Goal: Task Accomplishment & Management: Manage account settings

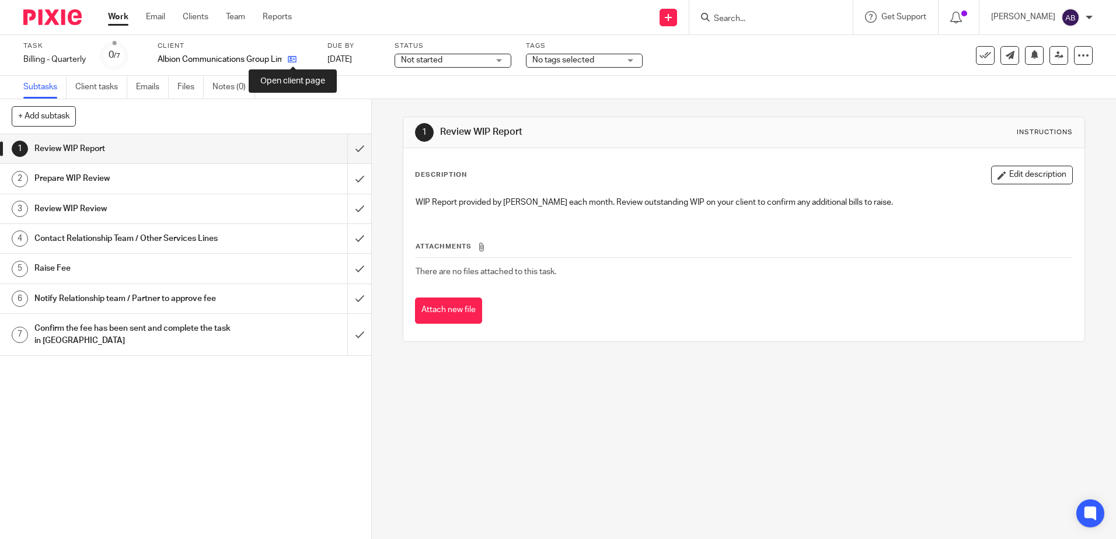
click at [292, 57] on icon at bounding box center [292, 59] width 9 height 9
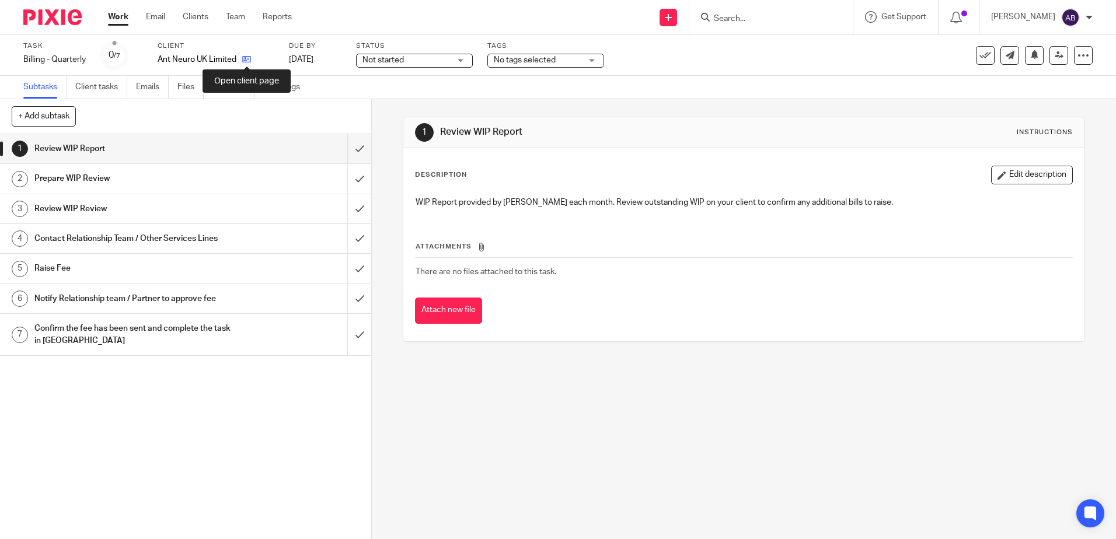
click at [247, 57] on icon at bounding box center [246, 59] width 9 height 9
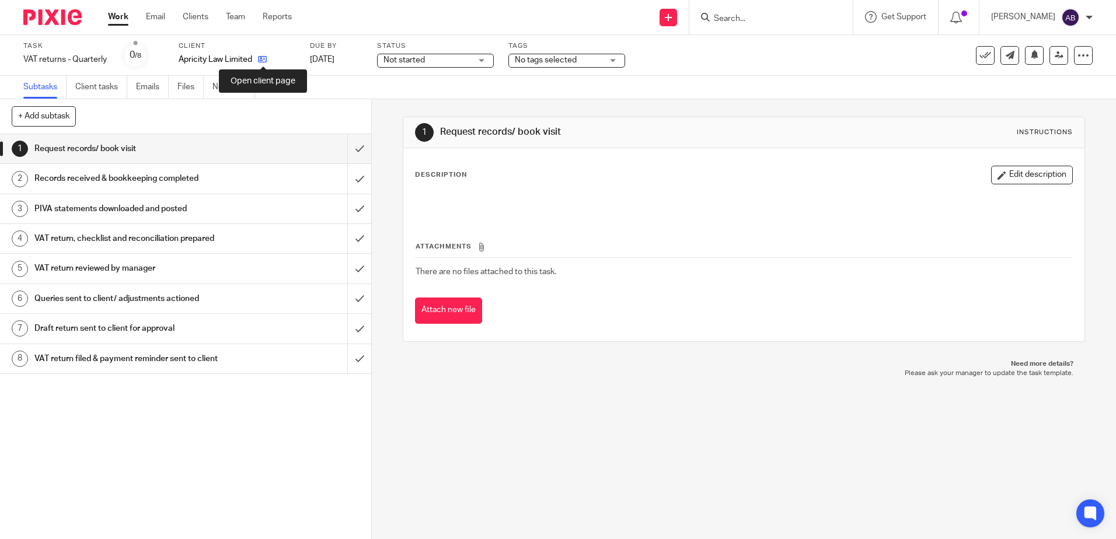
click at [262, 59] on icon at bounding box center [262, 59] width 9 height 9
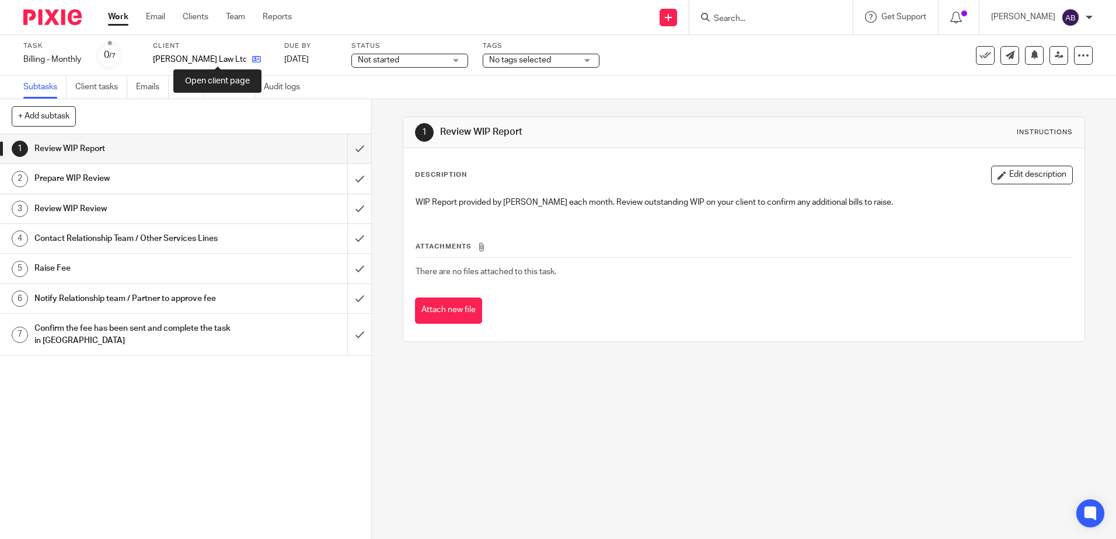
click at [252, 61] on icon at bounding box center [256, 59] width 9 height 9
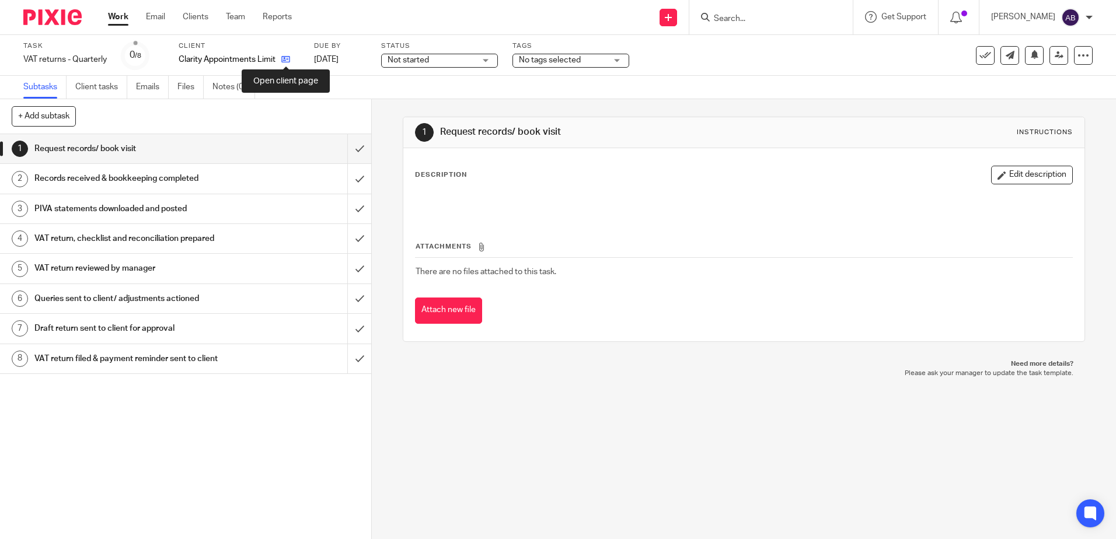
click at [289, 57] on icon at bounding box center [285, 59] width 9 height 9
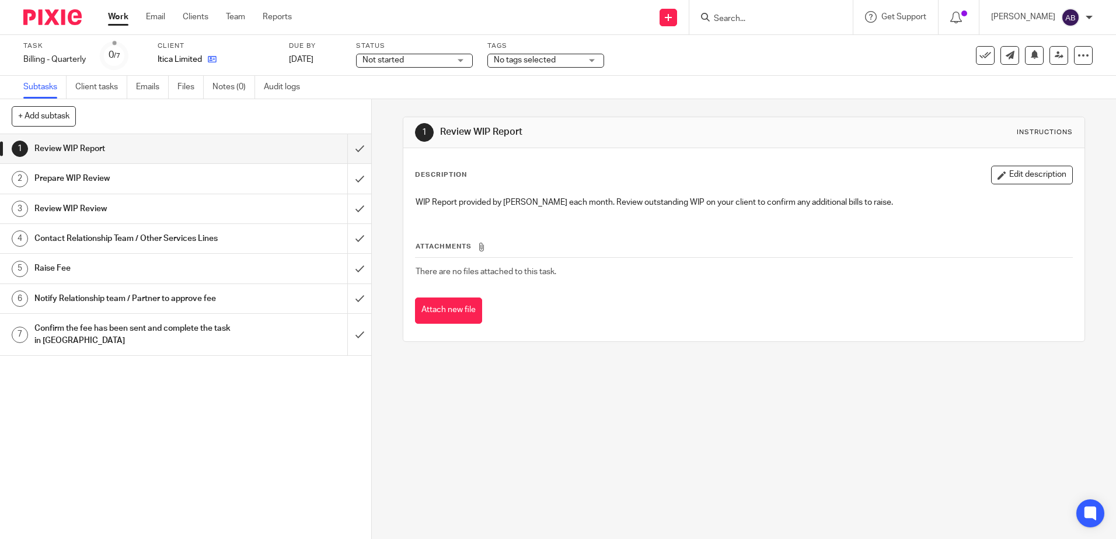
click at [215, 61] on icon at bounding box center [212, 59] width 9 height 9
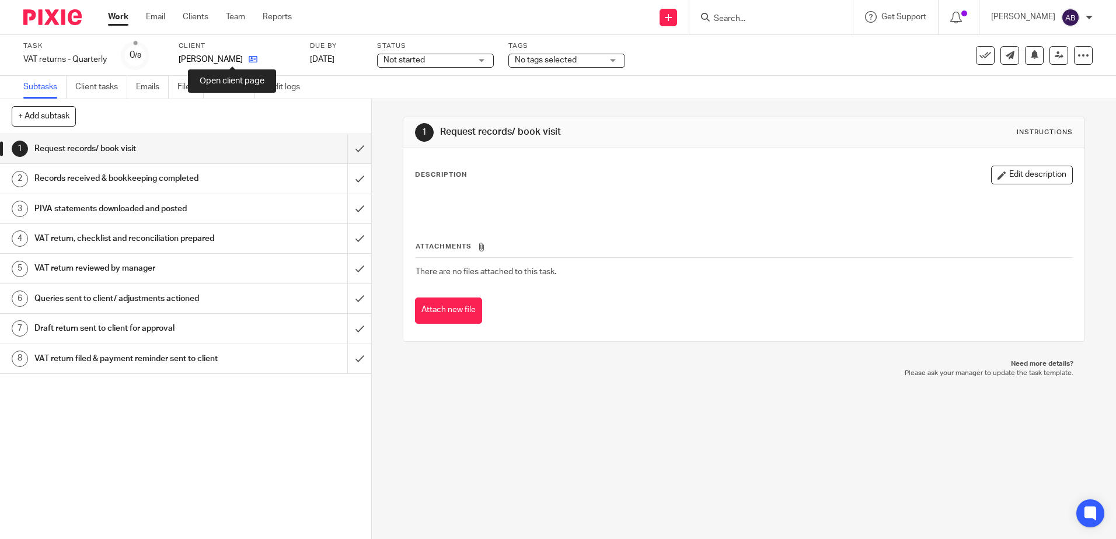
click at [249, 62] on icon at bounding box center [253, 59] width 9 height 9
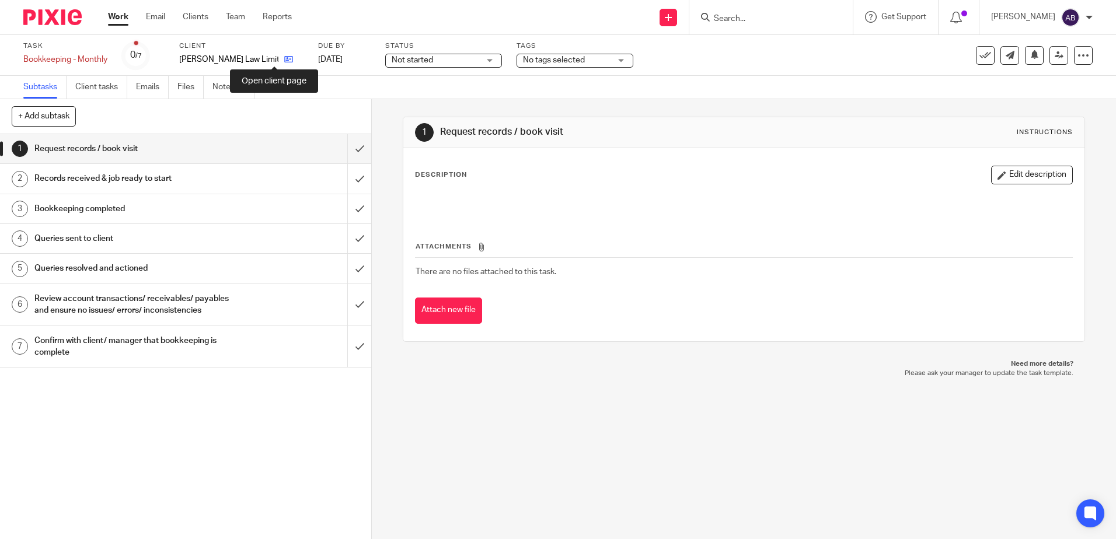
click at [284, 61] on icon at bounding box center [288, 59] width 9 height 9
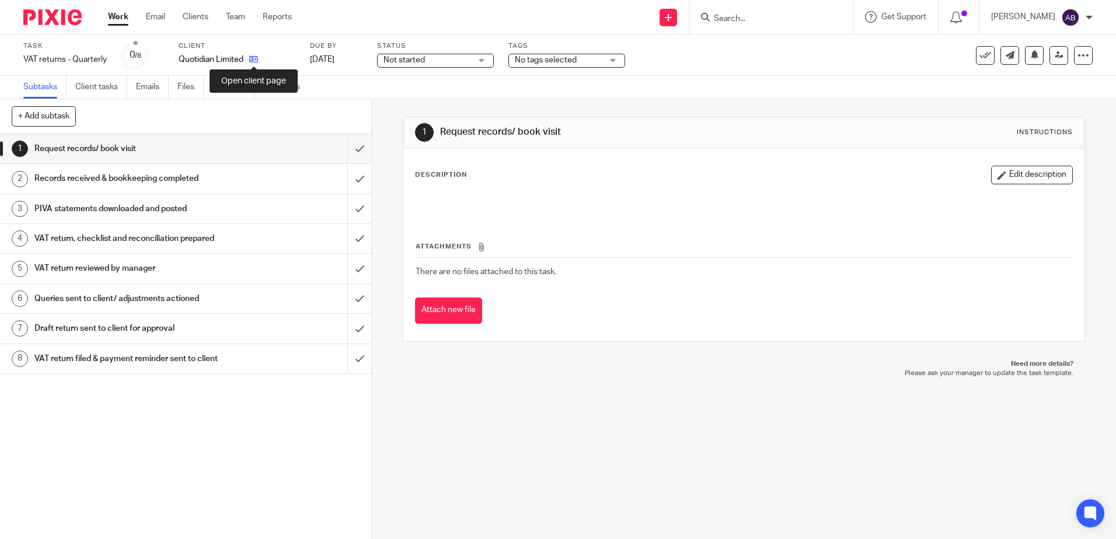
click at [257, 60] on icon at bounding box center [253, 59] width 9 height 9
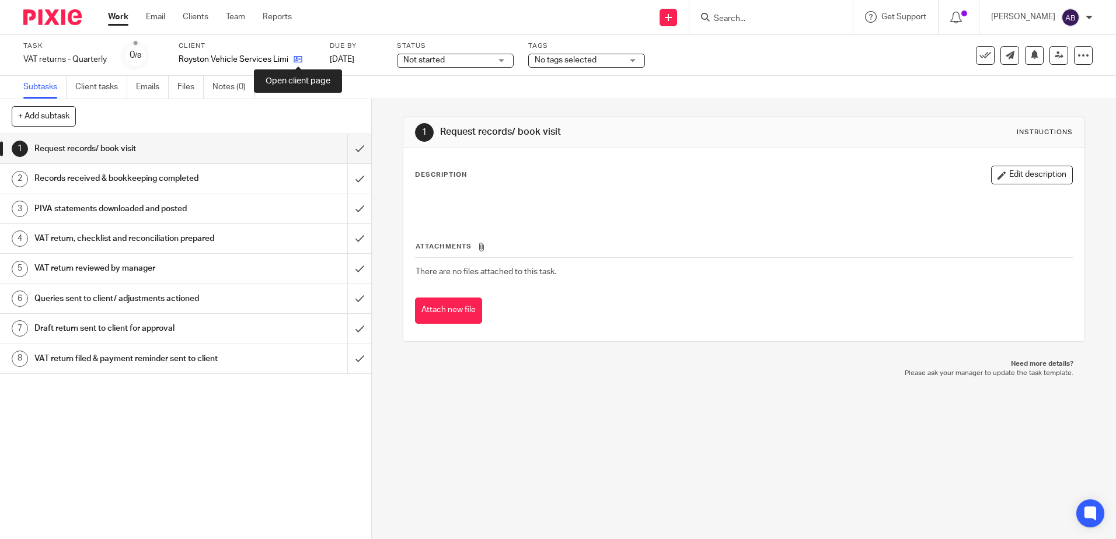
click at [299, 61] on icon at bounding box center [297, 59] width 9 height 9
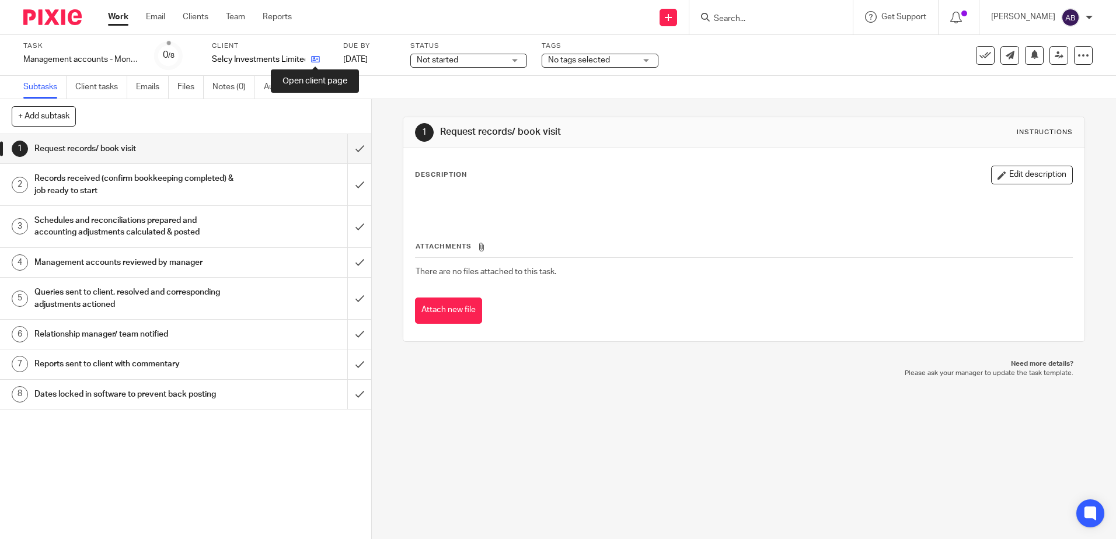
click at [315, 59] on icon at bounding box center [315, 59] width 9 height 9
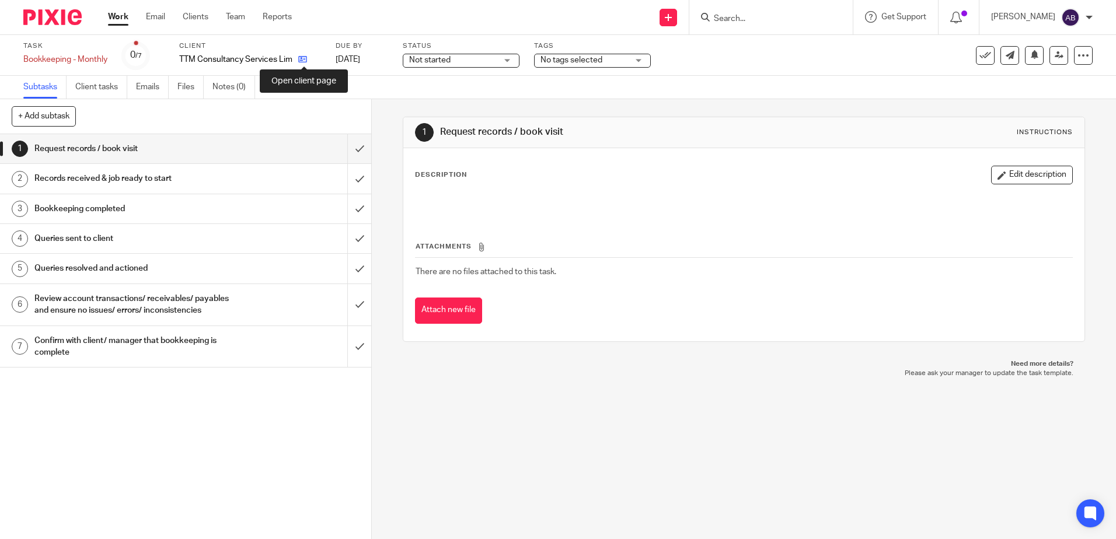
click at [300, 58] on icon at bounding box center [302, 59] width 9 height 9
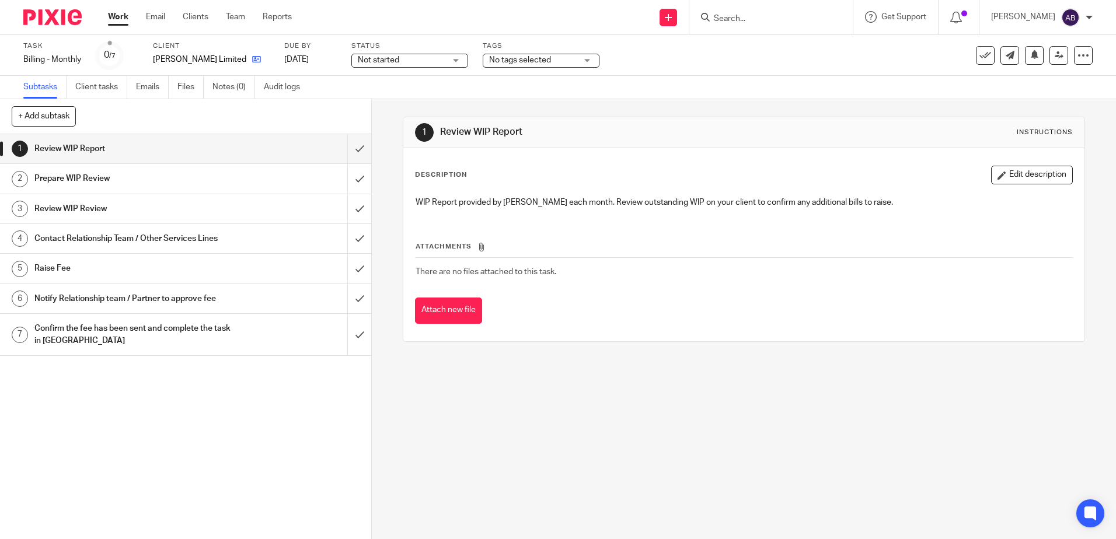
click at [246, 54] on link at bounding box center [253, 60] width 15 height 12
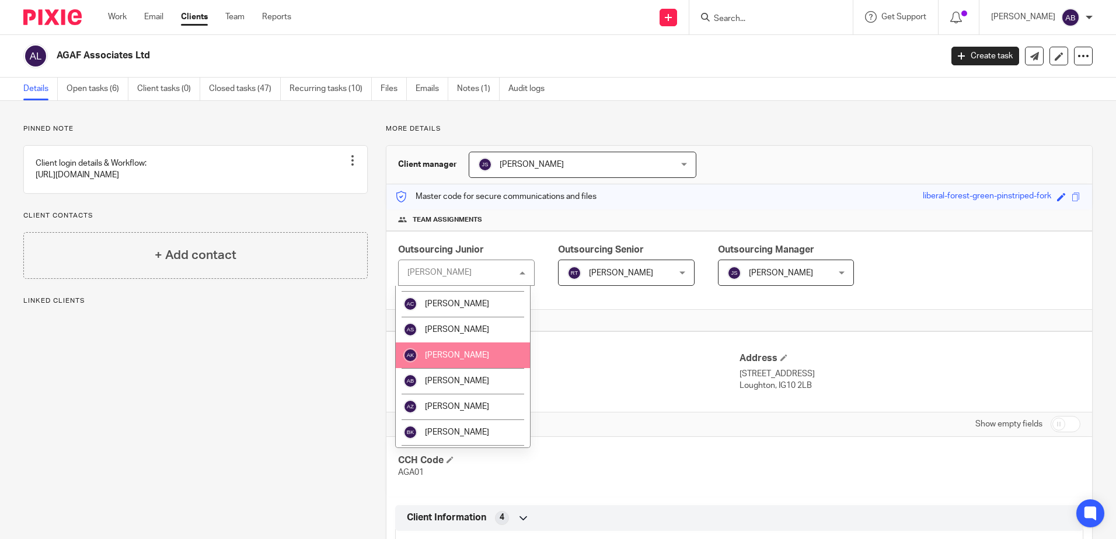
scroll to position [175, 0]
click at [453, 354] on span "[PERSON_NAME]" at bounding box center [457, 353] width 64 height 8
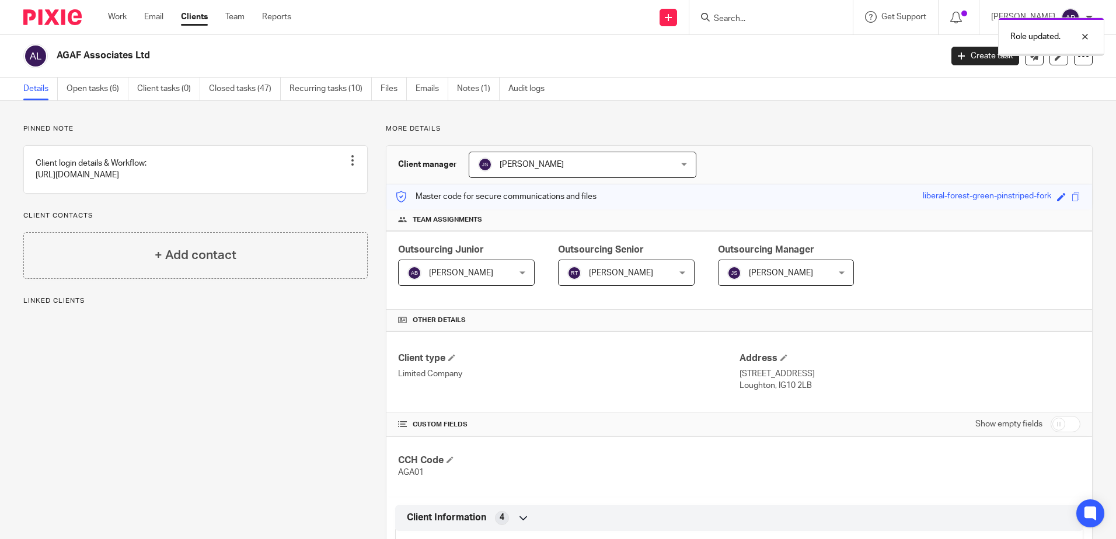
click at [631, 258] on div "Outsourcing Senior Robert Taylor Robert Taylor Not selected Aaron Jervis Abigai…" at bounding box center [626, 264] width 137 height 43
click at [627, 274] on span "[PERSON_NAME]" at bounding box center [621, 273] width 64 height 8
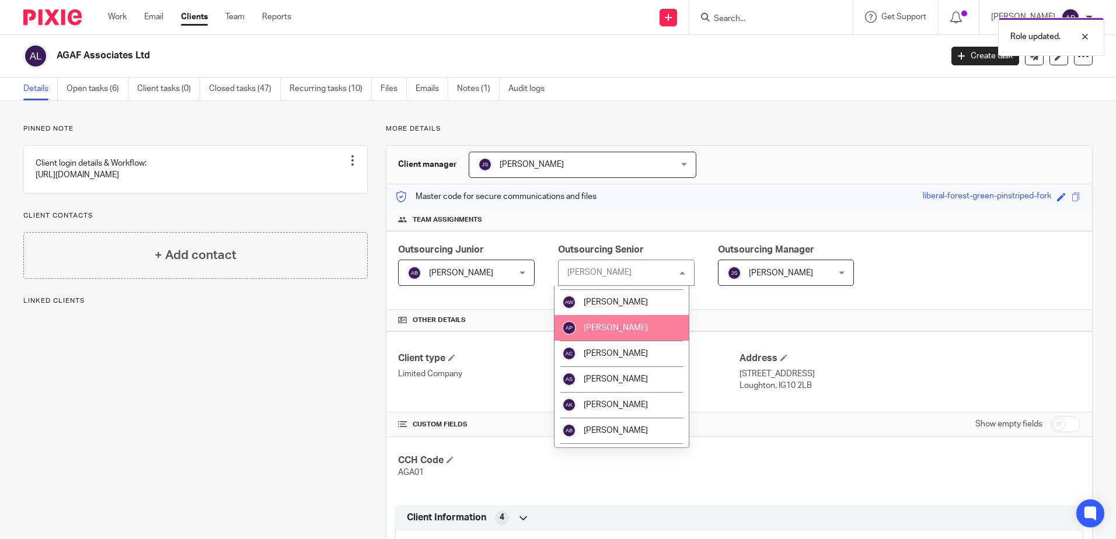
scroll to position [117, 0]
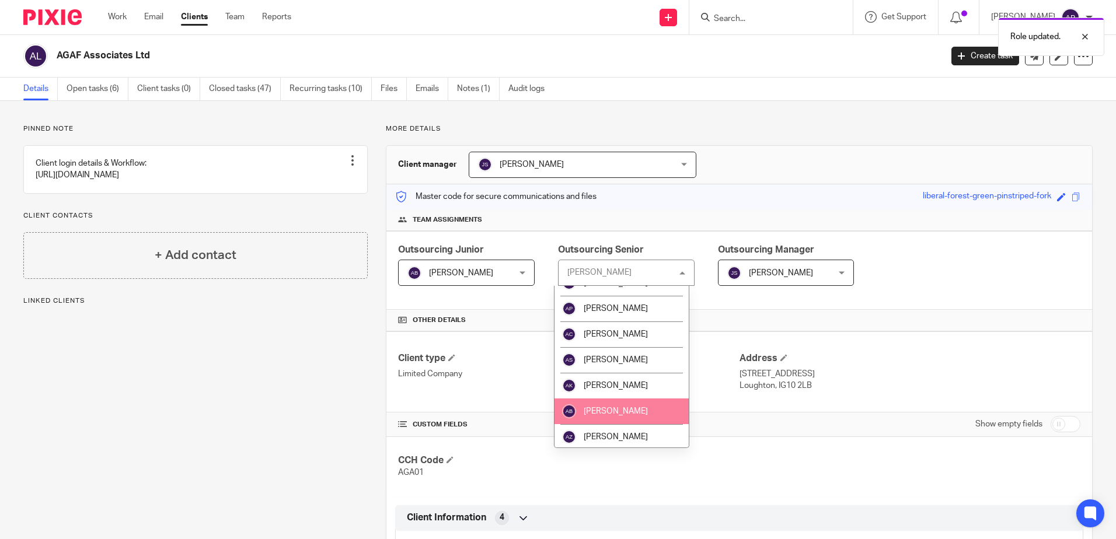
click at [622, 401] on li "[PERSON_NAME]" at bounding box center [621, 411] width 134 height 26
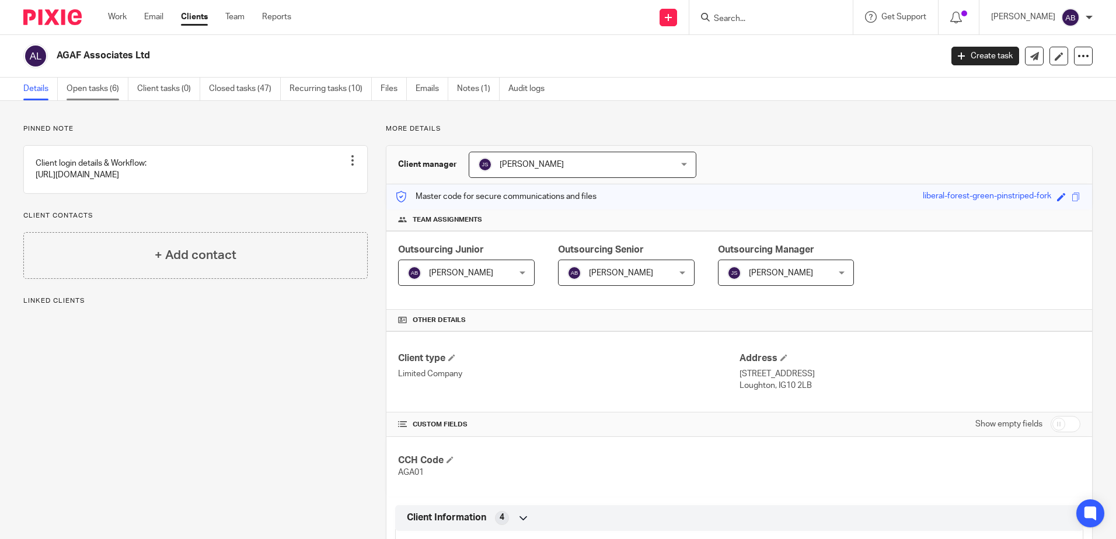
click at [91, 91] on link "Open tasks (6)" at bounding box center [98, 89] width 62 height 23
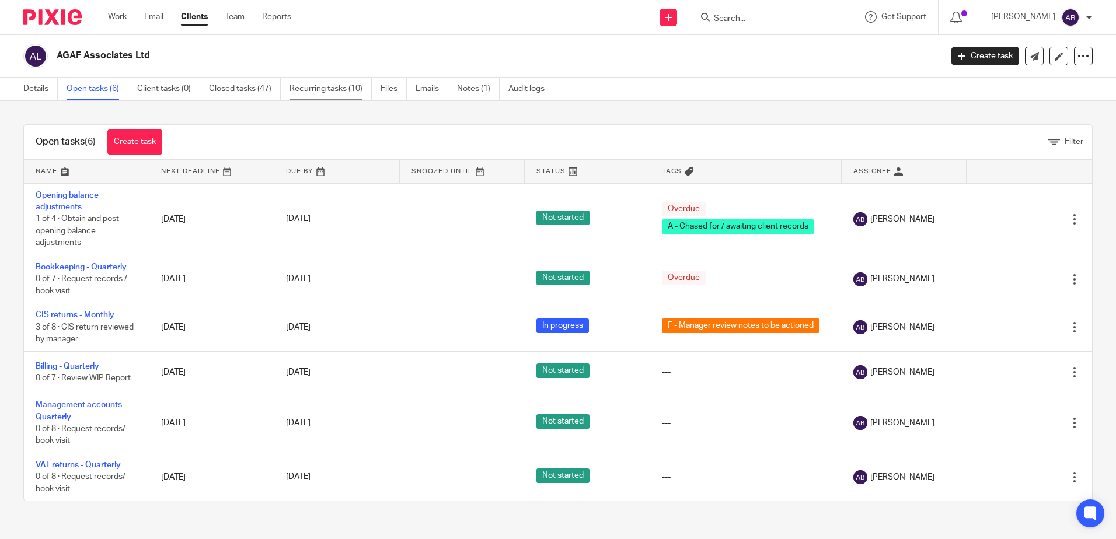
click at [324, 92] on link "Recurring tasks (10)" at bounding box center [330, 89] width 82 height 23
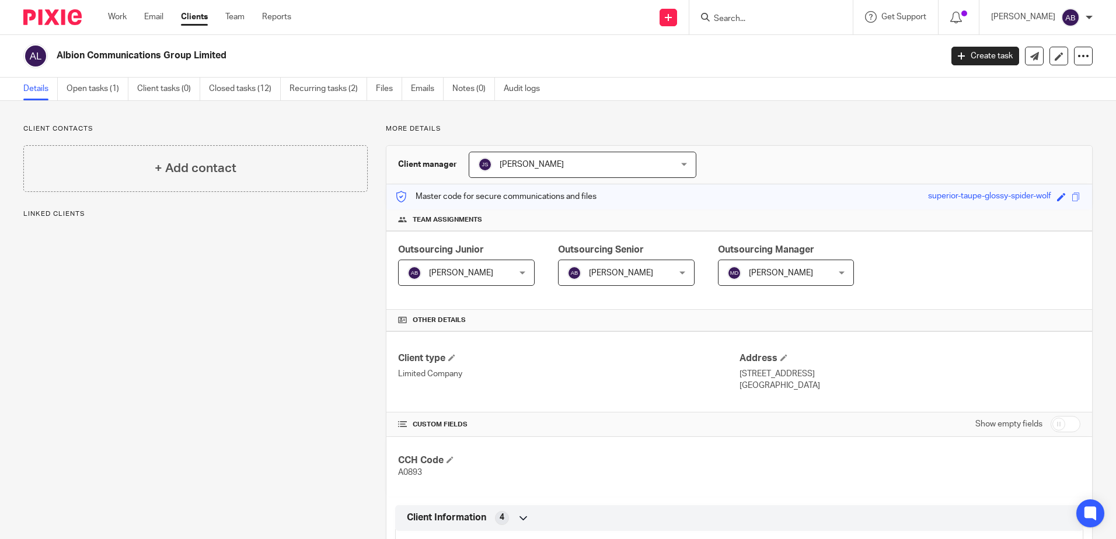
click at [750, 272] on span "Marcia Deans" at bounding box center [781, 273] width 64 height 8
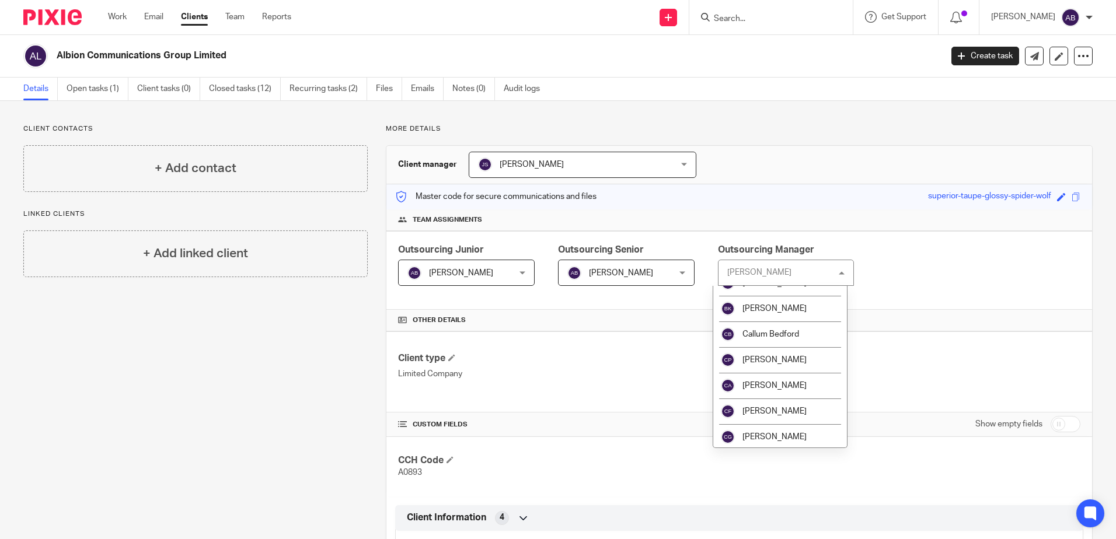
scroll to position [292, 0]
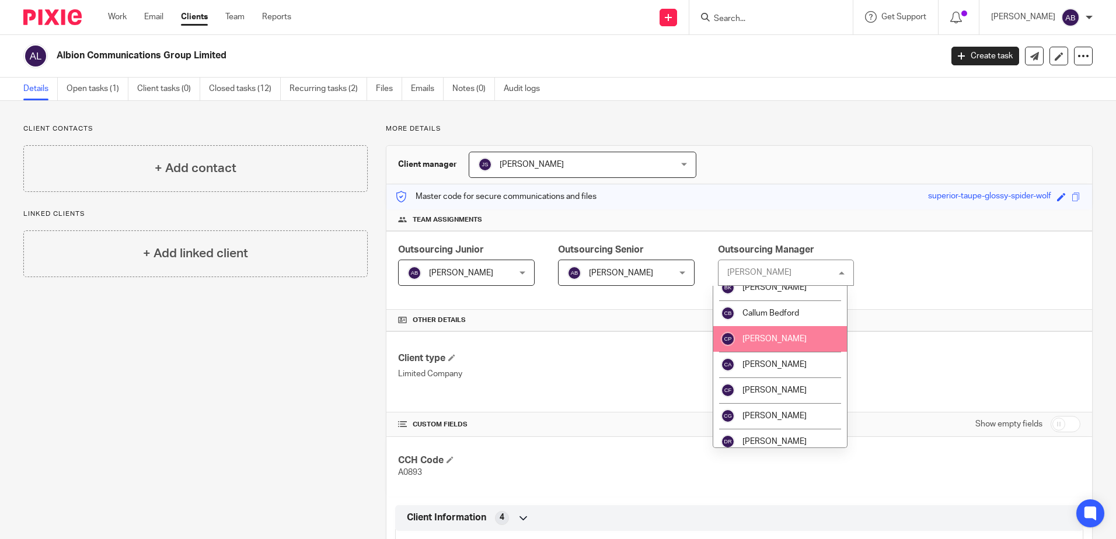
click at [766, 342] on span "[PERSON_NAME]" at bounding box center [774, 339] width 64 height 8
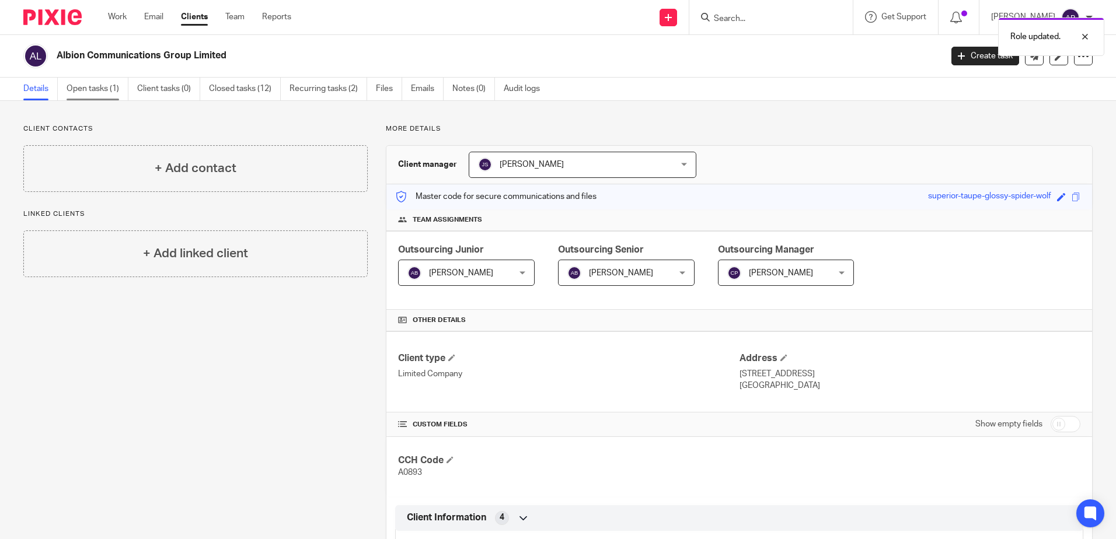
click at [103, 93] on link "Open tasks (1)" at bounding box center [98, 89] width 62 height 23
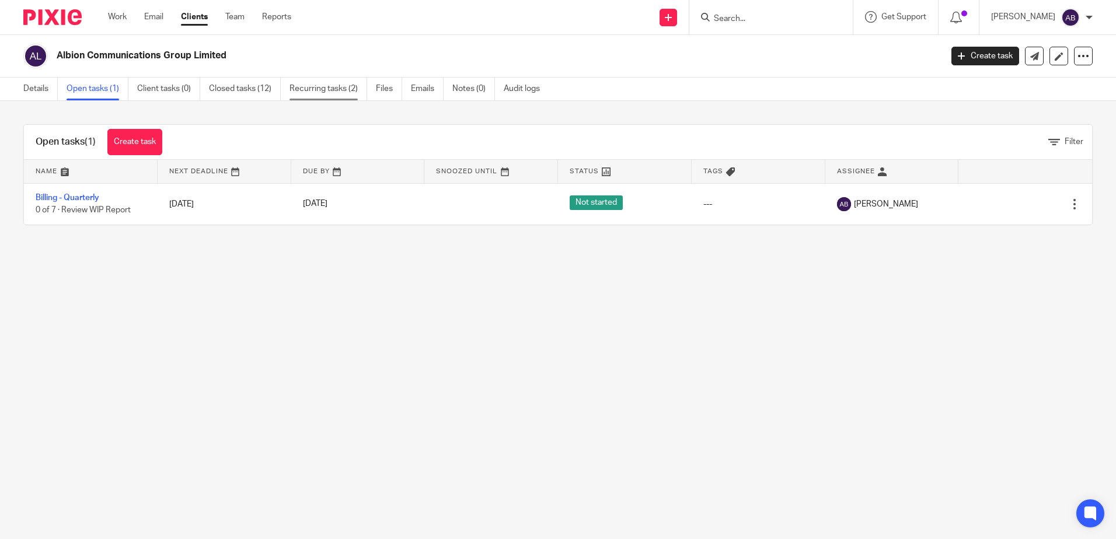
click at [331, 88] on link "Recurring tasks (2)" at bounding box center [328, 89] width 78 height 23
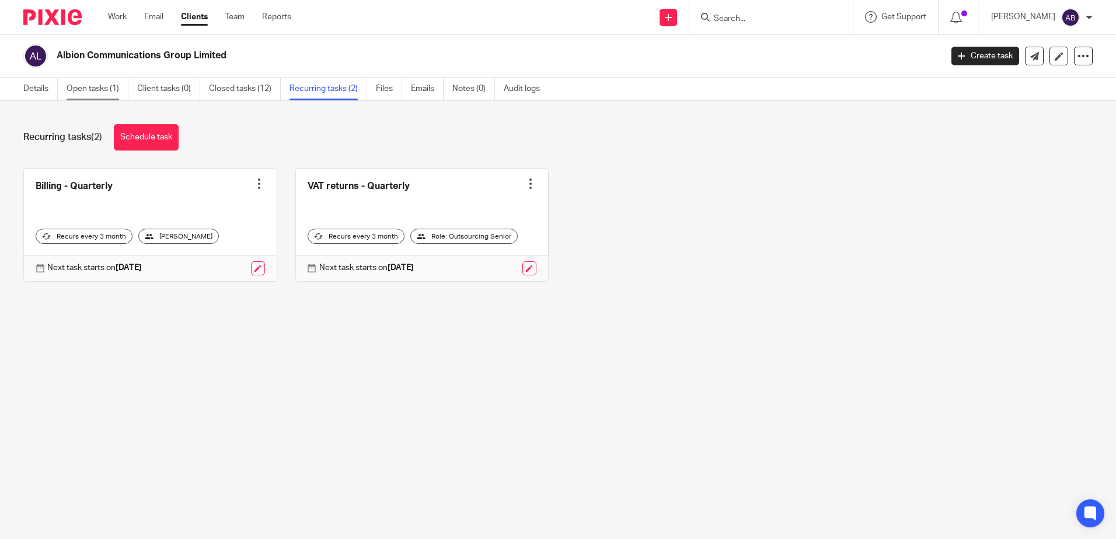
click at [86, 93] on link "Open tasks (1)" at bounding box center [98, 89] width 62 height 23
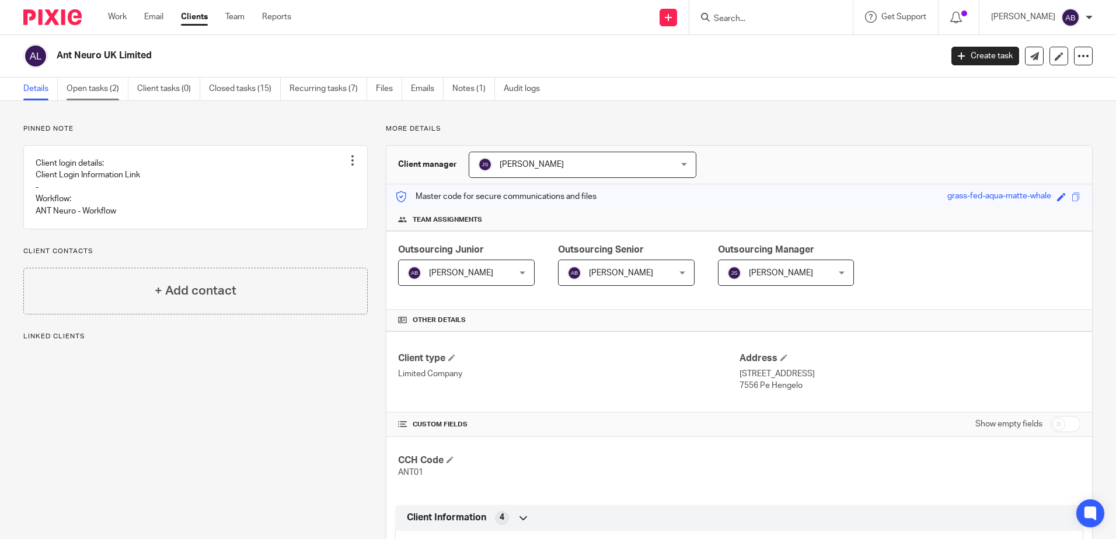
click at [110, 93] on link "Open tasks (2)" at bounding box center [98, 89] width 62 height 23
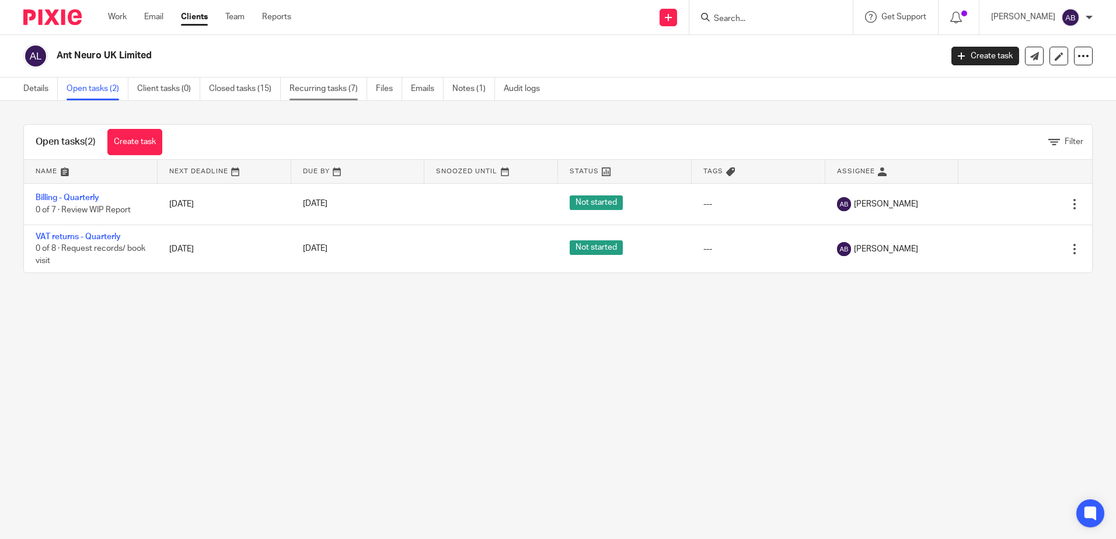
click at [347, 82] on link "Recurring tasks (7)" at bounding box center [328, 89] width 78 height 23
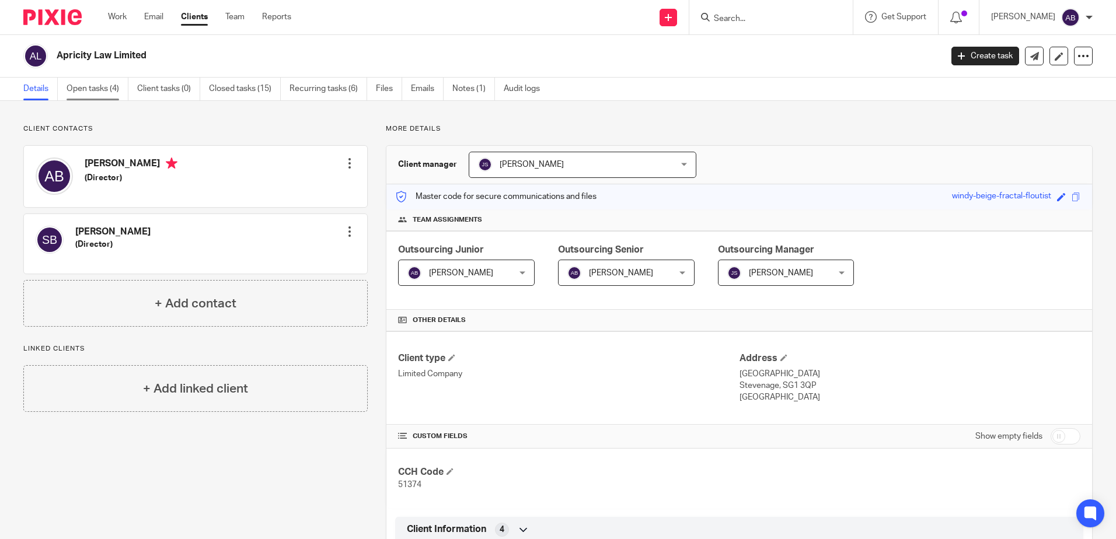
click at [124, 95] on link "Open tasks (4)" at bounding box center [98, 89] width 62 height 23
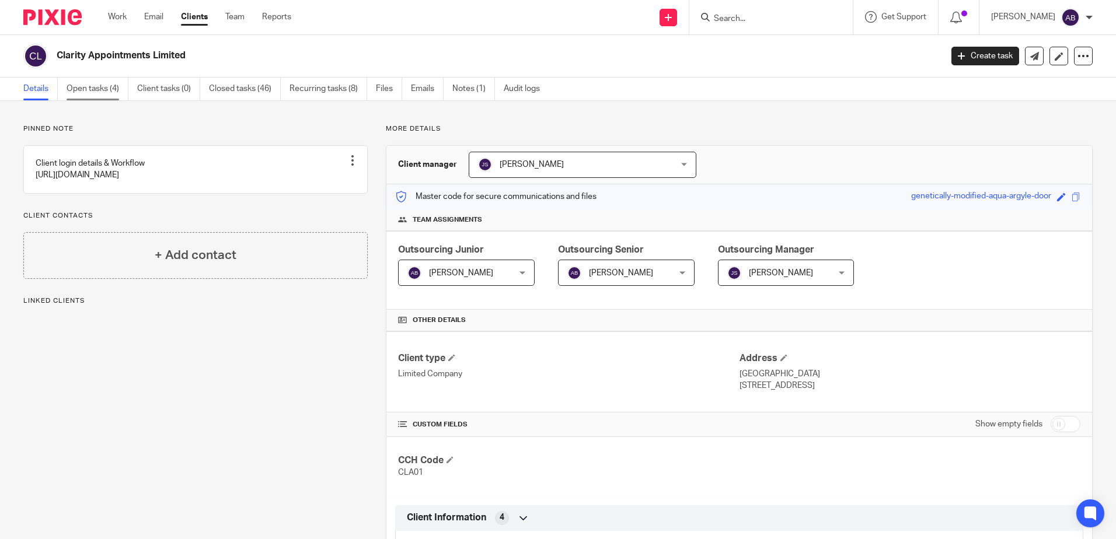
click at [88, 93] on link "Open tasks (4)" at bounding box center [98, 89] width 62 height 23
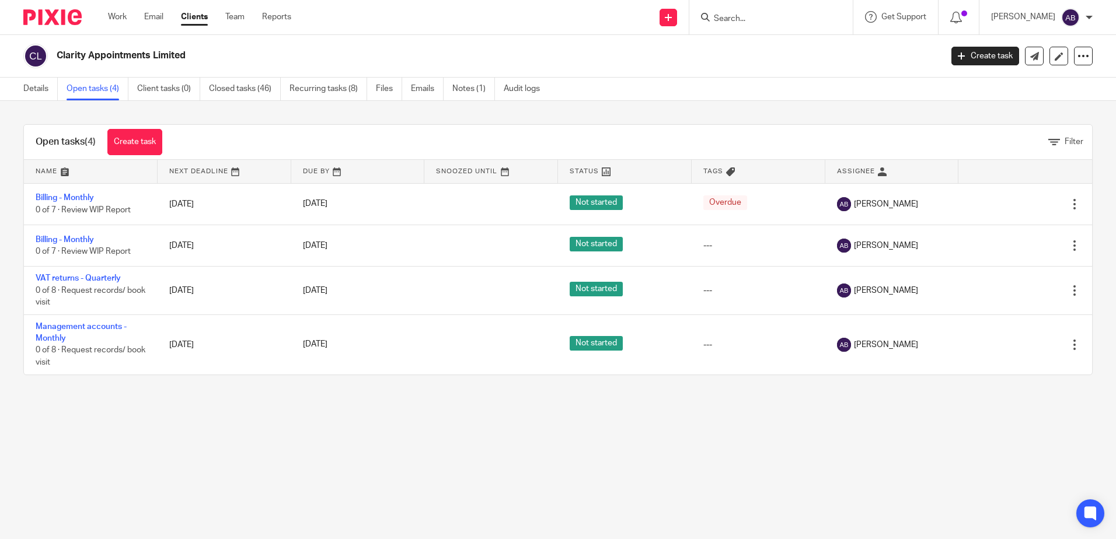
click at [328, 92] on link "Recurring tasks (8)" at bounding box center [328, 89] width 78 height 23
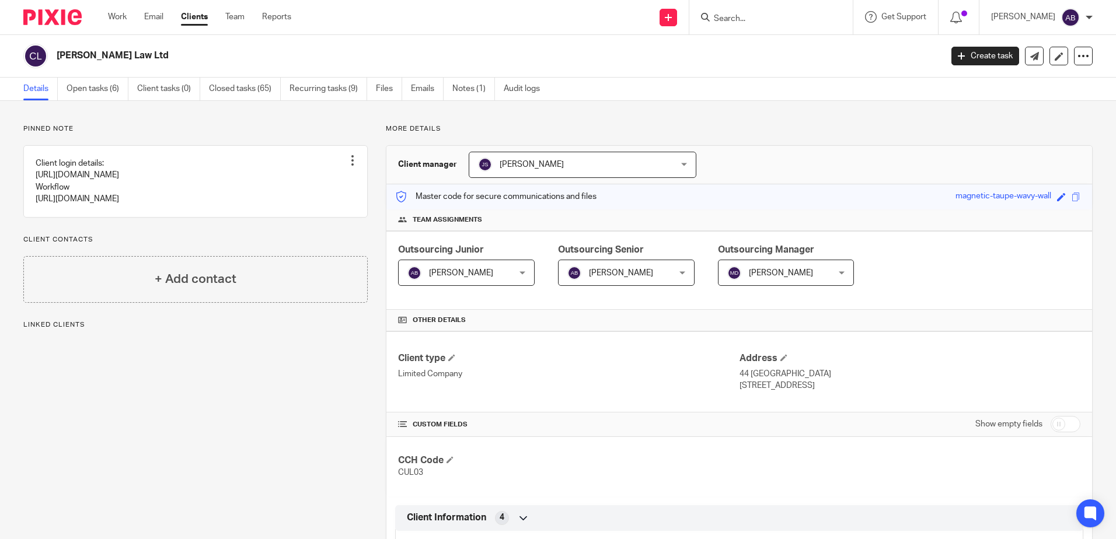
click at [769, 262] on span "[PERSON_NAME]" at bounding box center [777, 272] width 101 height 25
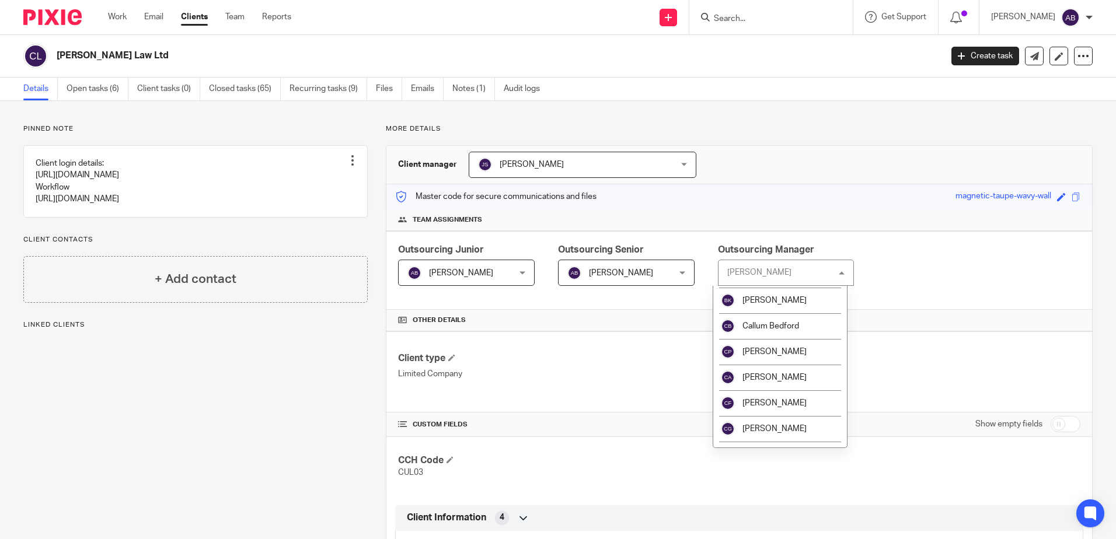
scroll to position [292, 0]
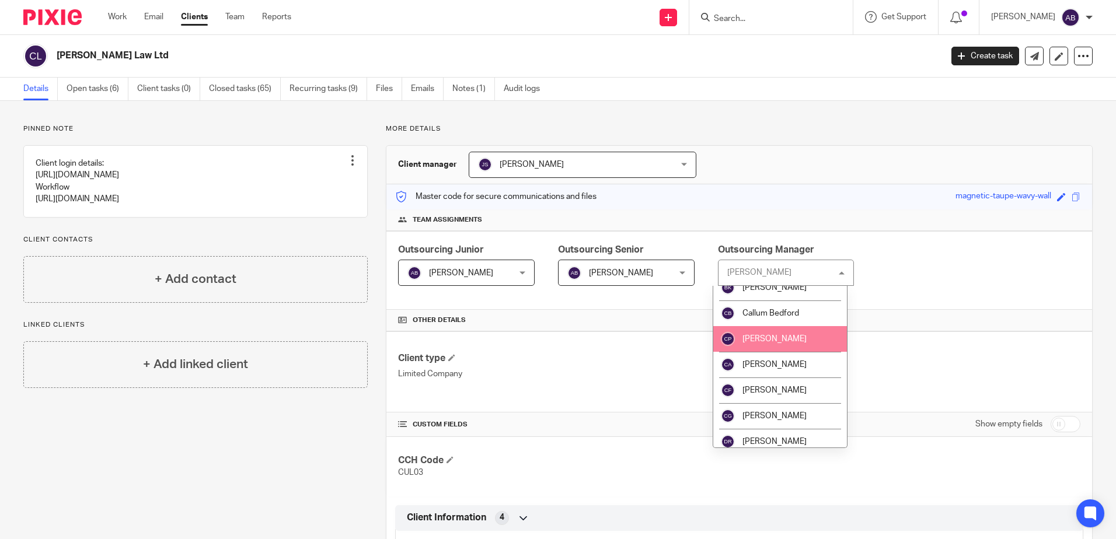
click at [767, 344] on li "[PERSON_NAME]" at bounding box center [780, 339] width 134 height 26
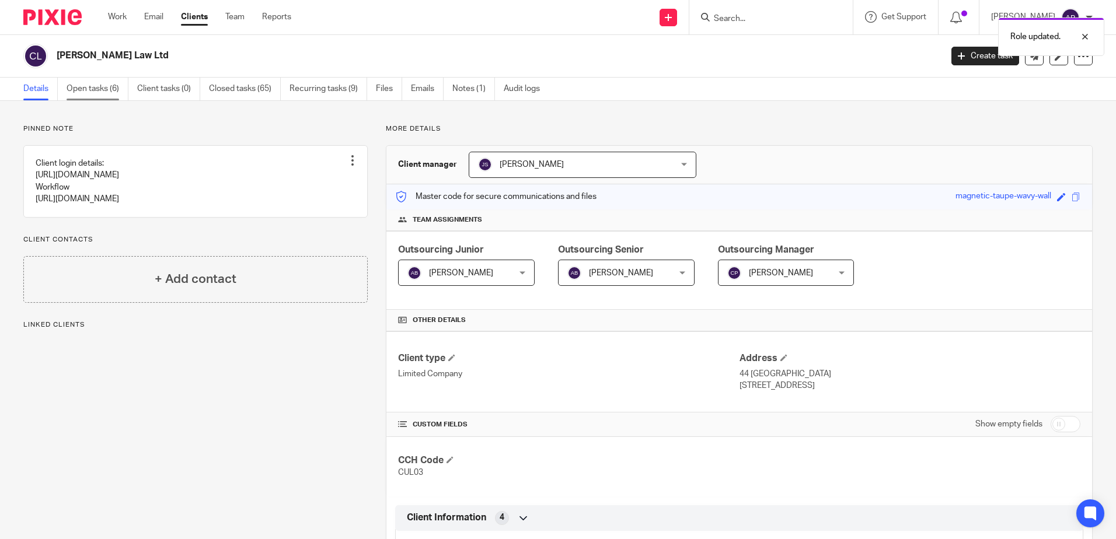
click at [109, 96] on link "Open tasks (6)" at bounding box center [98, 89] width 62 height 23
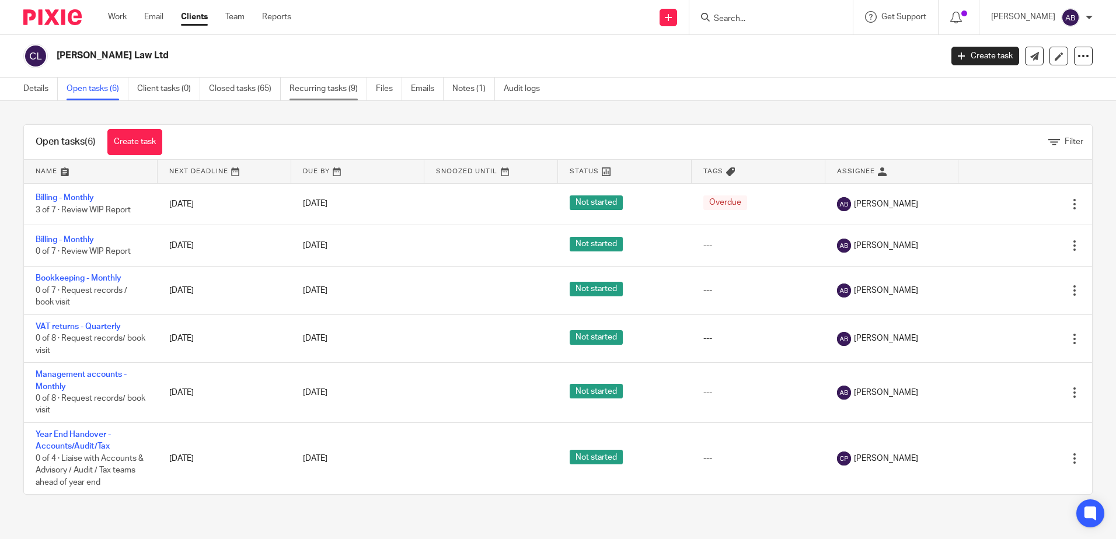
click at [343, 89] on link "Recurring tasks (9)" at bounding box center [328, 89] width 78 height 23
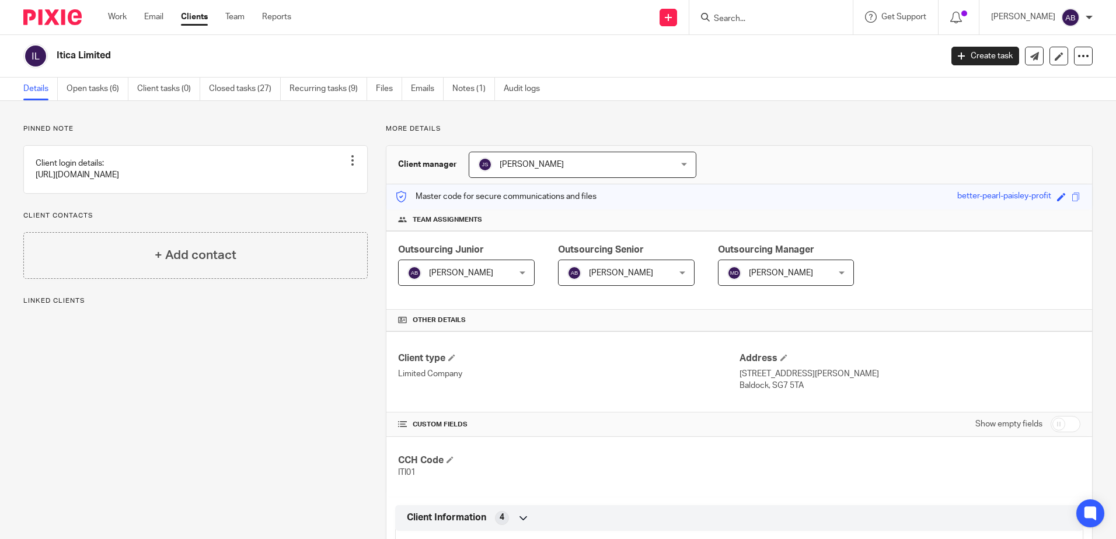
click at [804, 277] on span "Marcia Deans" at bounding box center [777, 272] width 101 height 25
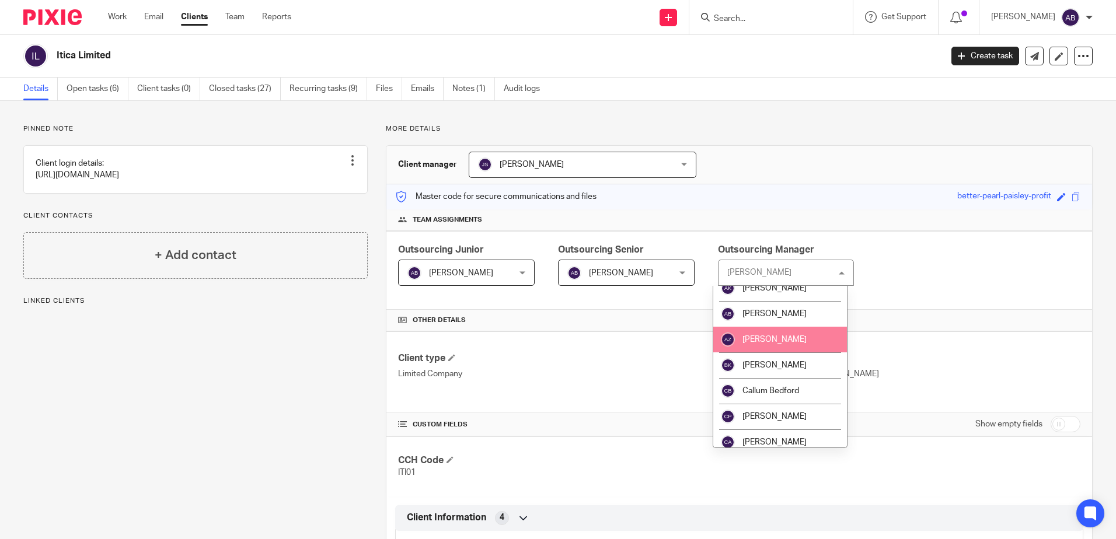
scroll to position [233, 0]
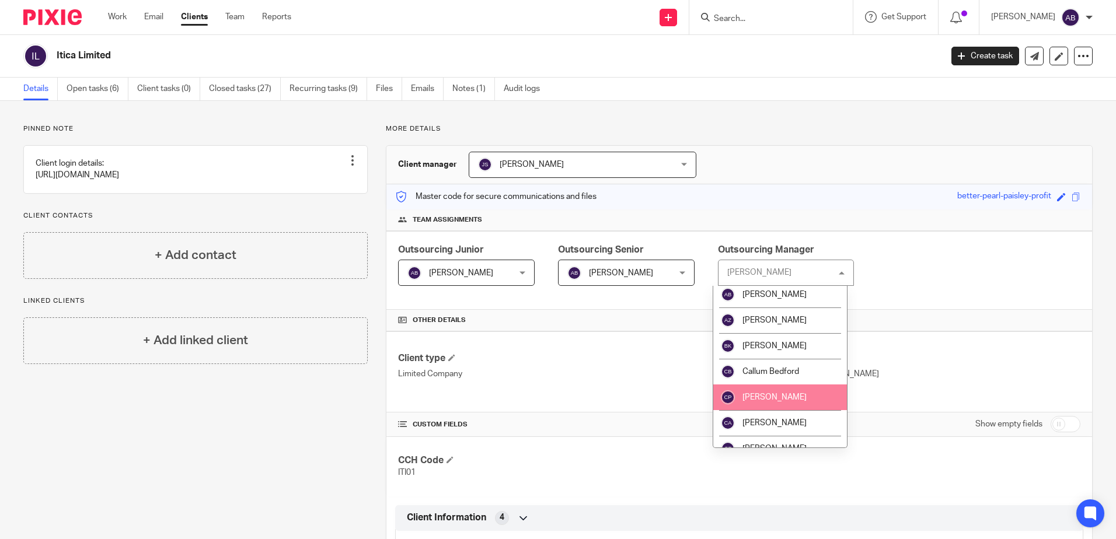
click at [799, 386] on li "Carly Payne" at bounding box center [780, 397] width 134 height 26
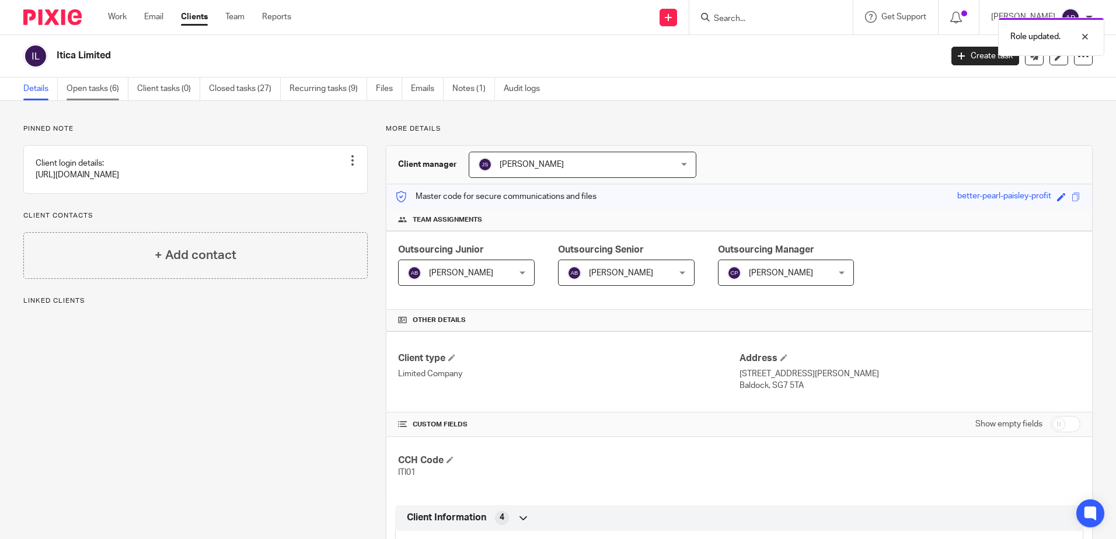
click at [100, 85] on link "Open tasks (6)" at bounding box center [98, 89] width 62 height 23
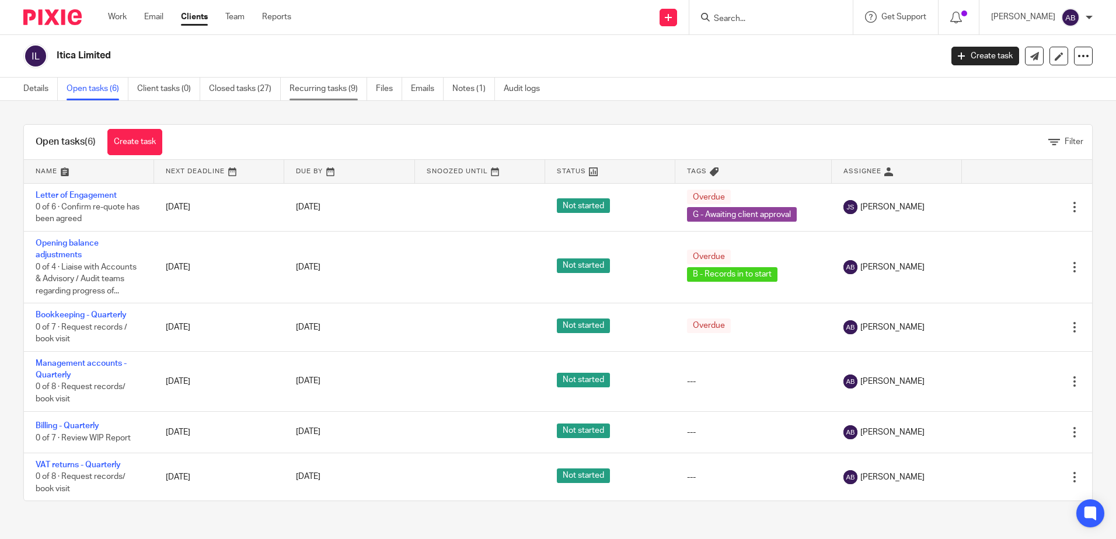
click at [328, 95] on link "Recurring tasks (9)" at bounding box center [328, 89] width 78 height 23
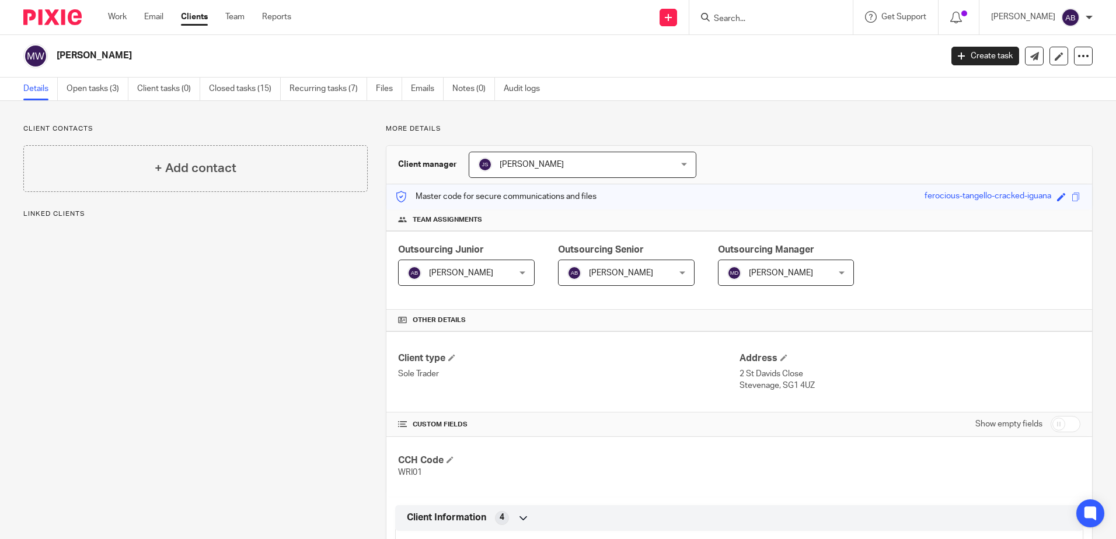
click at [777, 279] on span "Marcia Deans" at bounding box center [777, 272] width 101 height 25
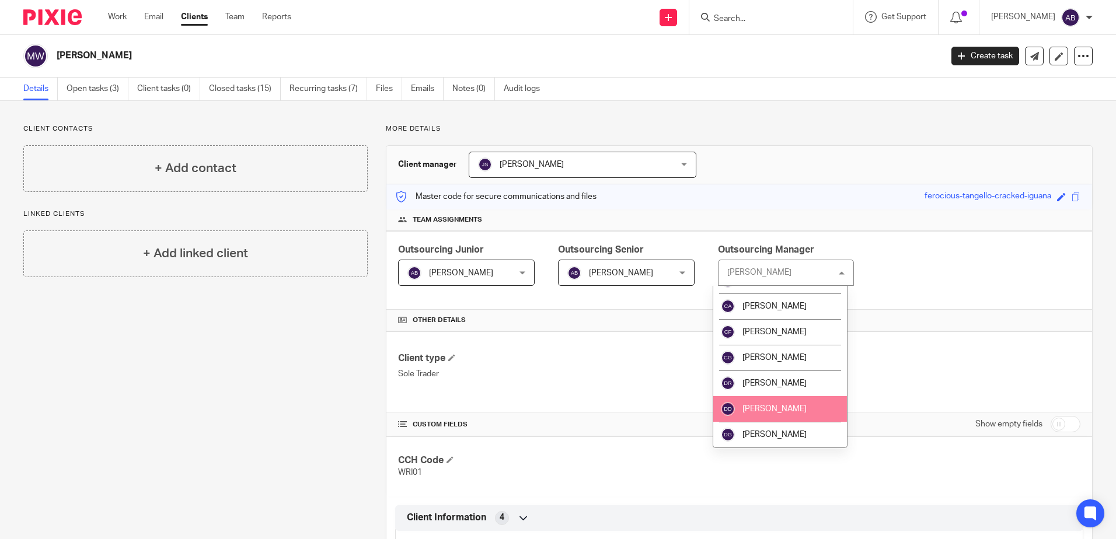
scroll to position [292, 0]
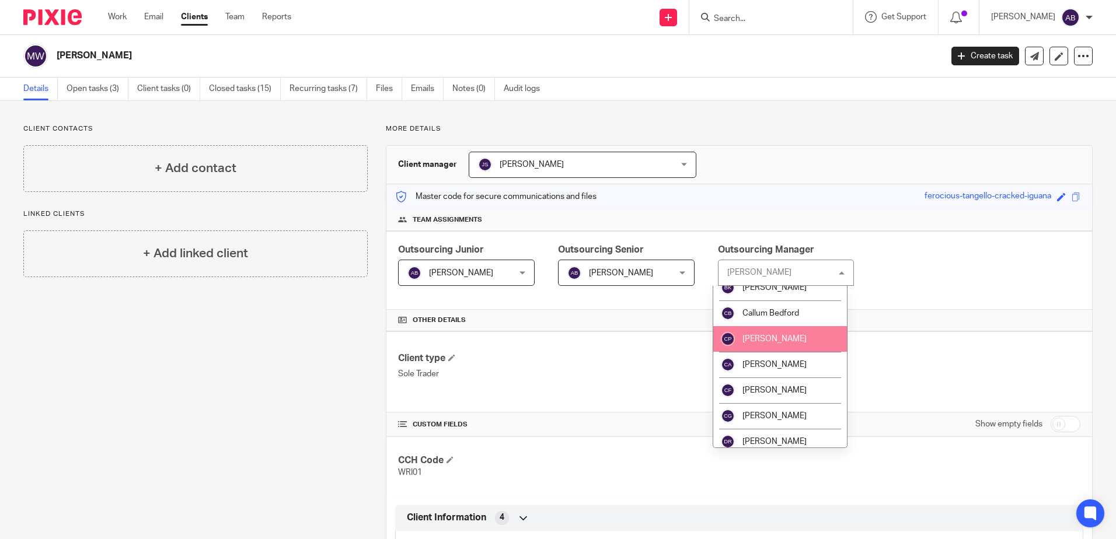
click at [776, 345] on li "[PERSON_NAME]" at bounding box center [780, 339] width 134 height 26
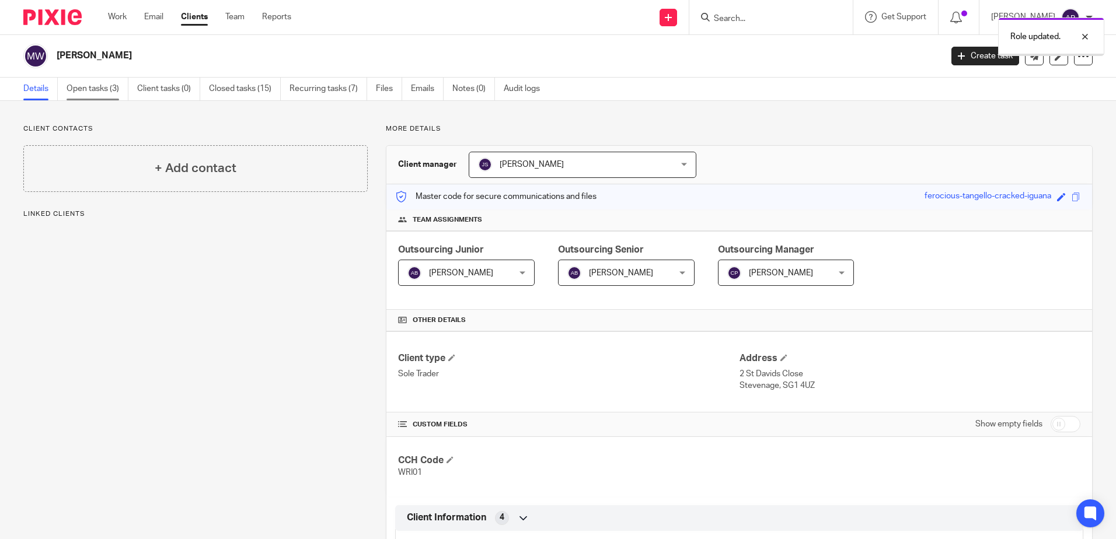
click at [92, 78] on link "Open tasks (3)" at bounding box center [98, 89] width 62 height 23
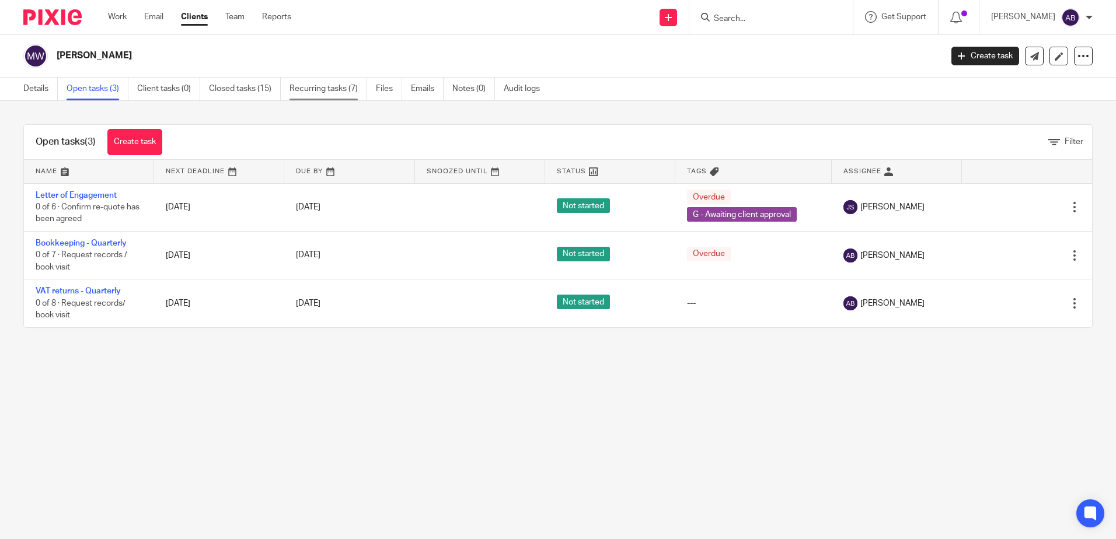
click at [315, 89] on link "Recurring tasks (7)" at bounding box center [328, 89] width 78 height 23
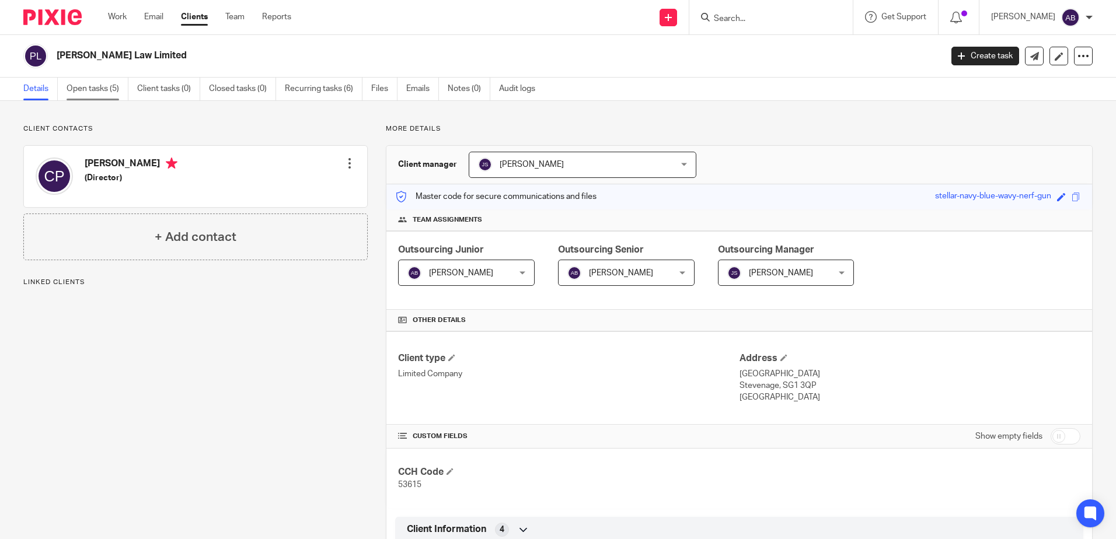
click at [120, 90] on link "Open tasks (5)" at bounding box center [98, 89] width 62 height 23
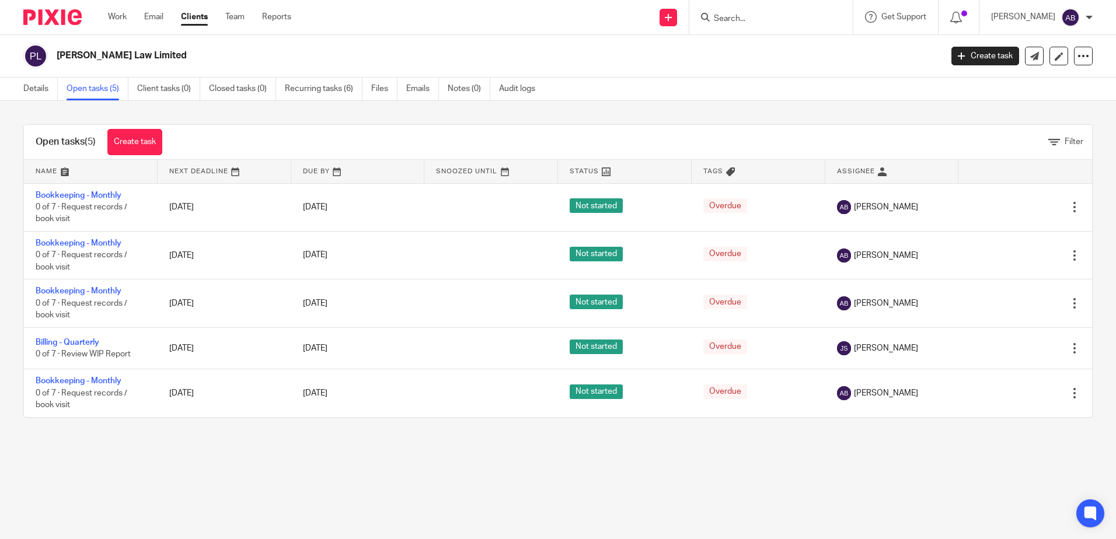
click at [312, 92] on link "Recurring tasks (6)" at bounding box center [324, 89] width 78 height 23
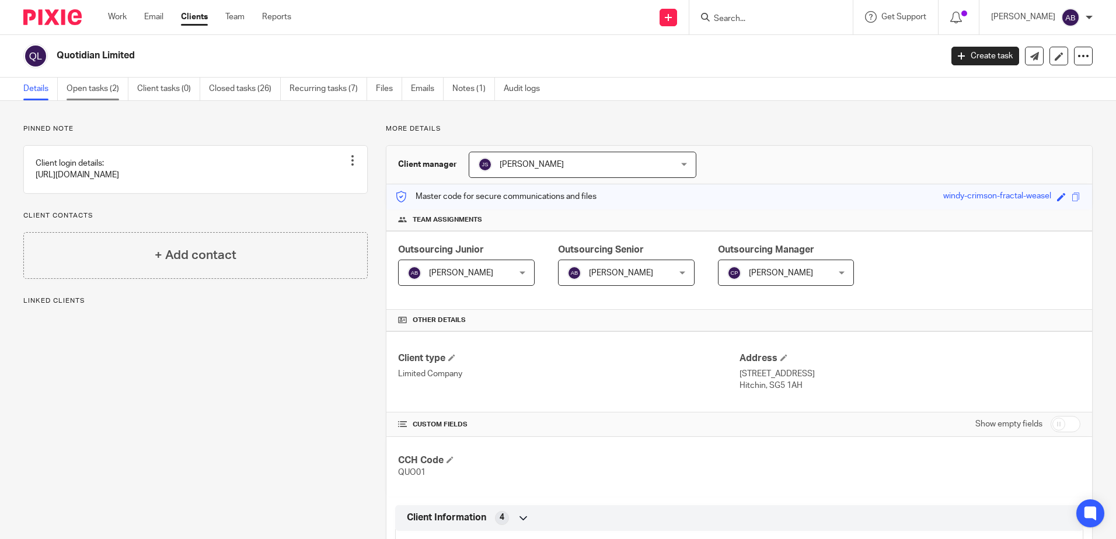
click at [90, 86] on link "Open tasks (2)" at bounding box center [98, 89] width 62 height 23
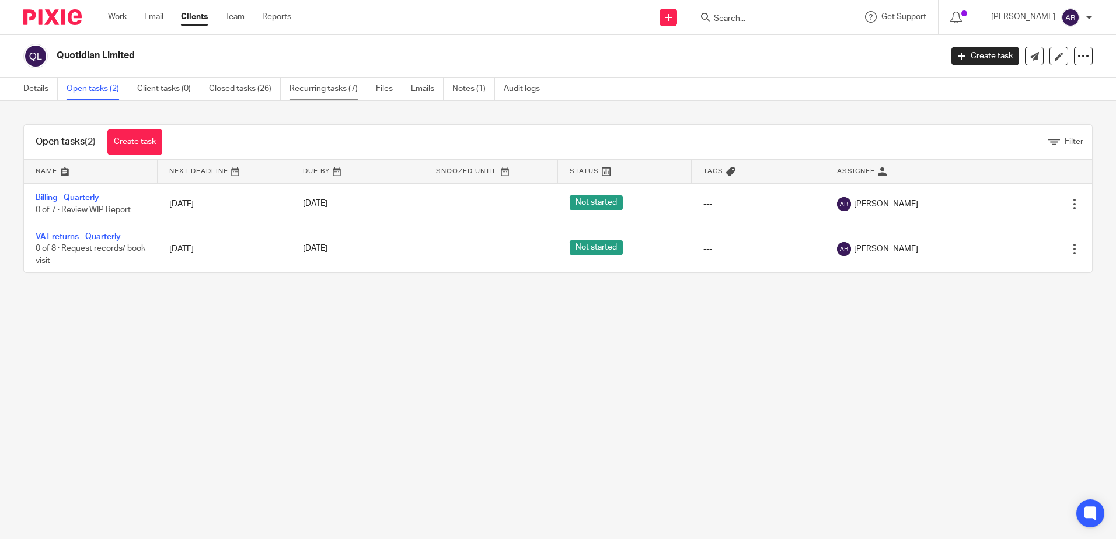
click at [324, 85] on link "Recurring tasks (7)" at bounding box center [328, 89] width 78 height 23
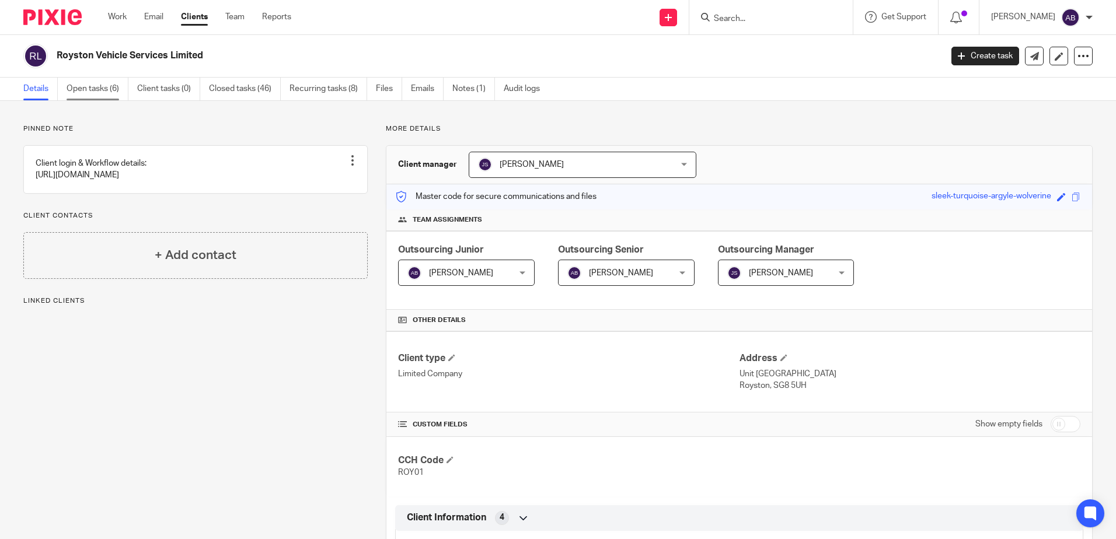
click at [111, 88] on link "Open tasks (6)" at bounding box center [98, 89] width 62 height 23
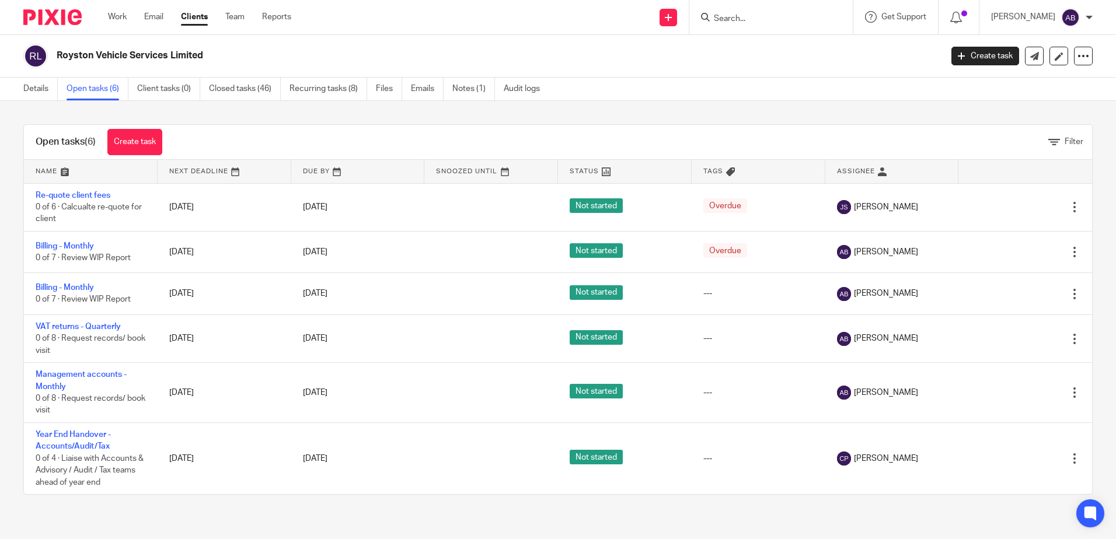
click at [351, 90] on link "Recurring tasks (8)" at bounding box center [328, 89] width 78 height 23
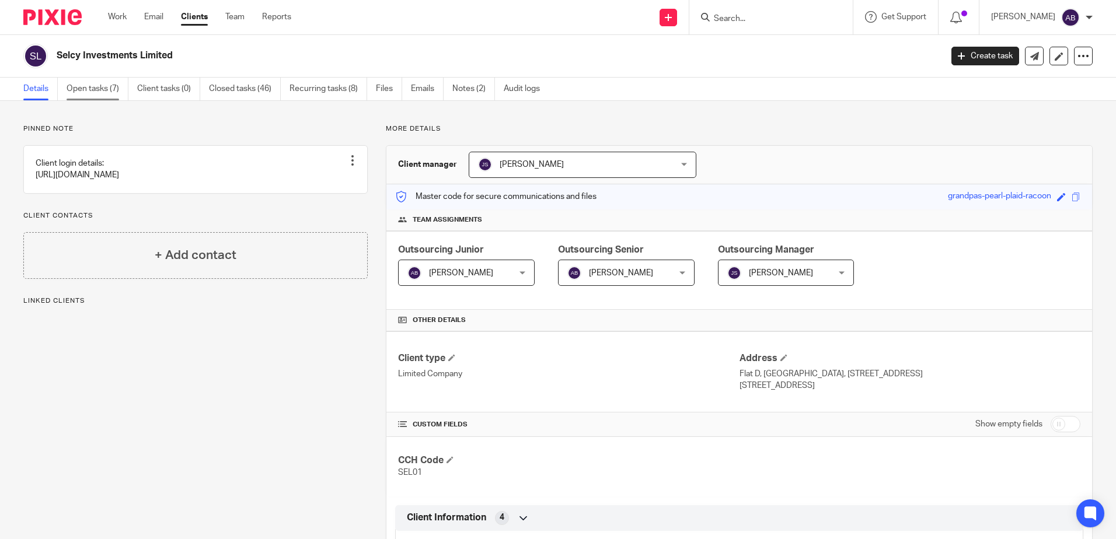
click at [119, 97] on link "Open tasks (7)" at bounding box center [98, 89] width 62 height 23
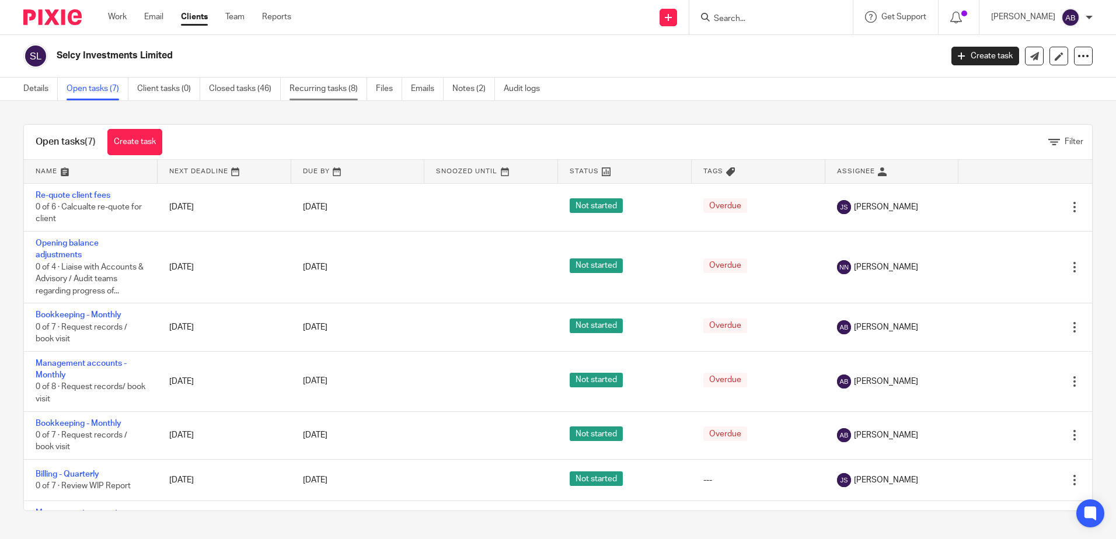
click at [325, 88] on link "Recurring tasks (8)" at bounding box center [328, 89] width 78 height 23
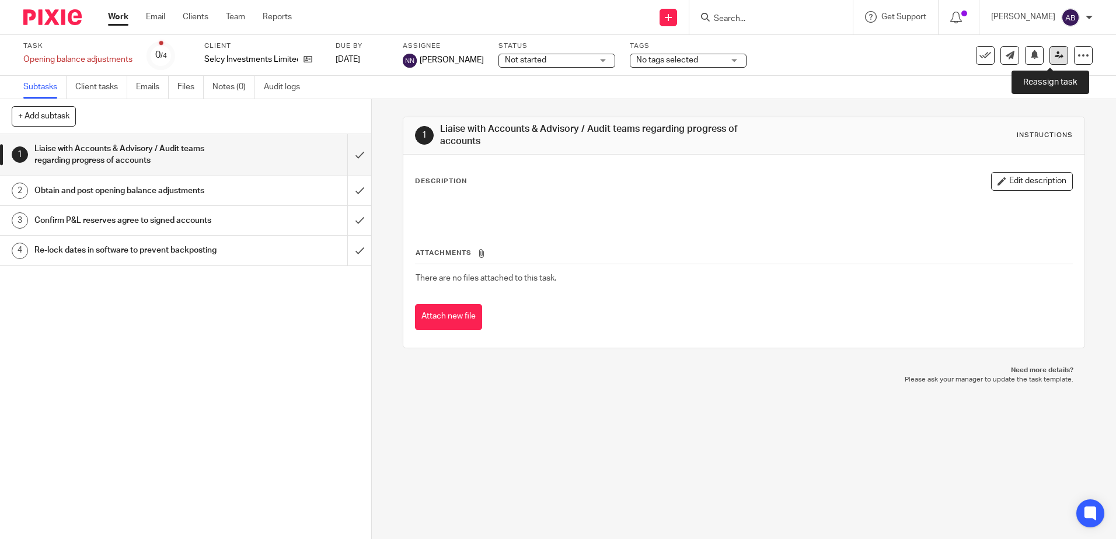
click at [1054, 54] on icon at bounding box center [1058, 55] width 9 height 9
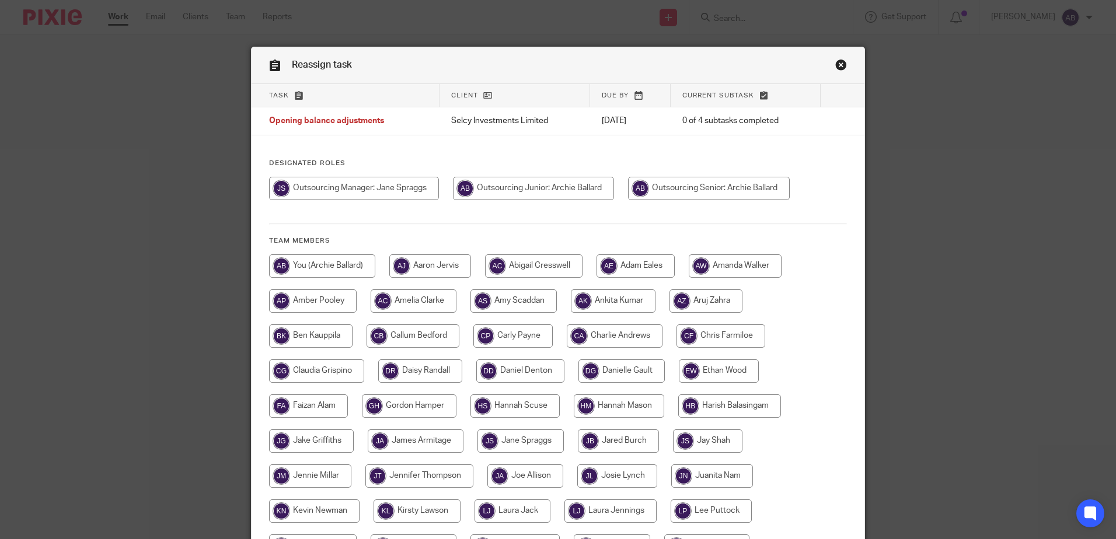
click at [474, 192] on input "radio" at bounding box center [533, 188] width 161 height 23
radio input "true"
click at [680, 195] on input "radio" at bounding box center [711, 188] width 162 height 23
radio input "true"
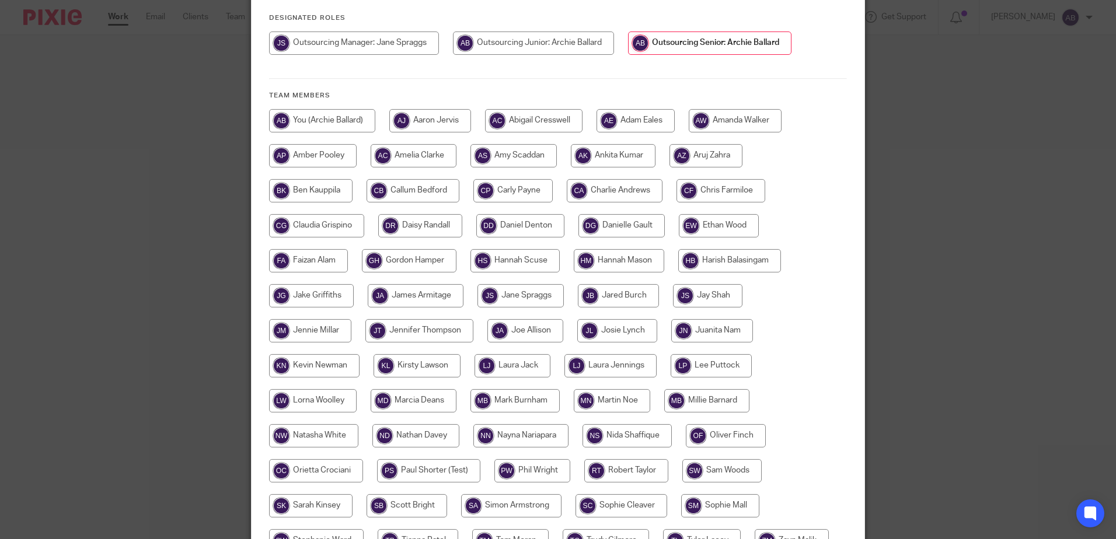
scroll to position [267, 0]
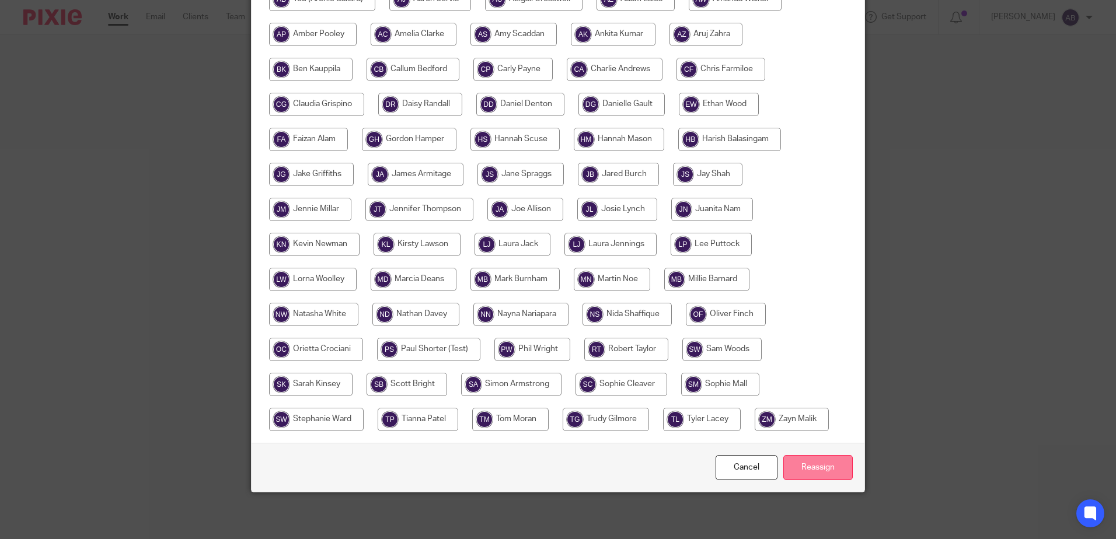
click at [817, 459] on input "Reassign" at bounding box center [817, 467] width 69 height 25
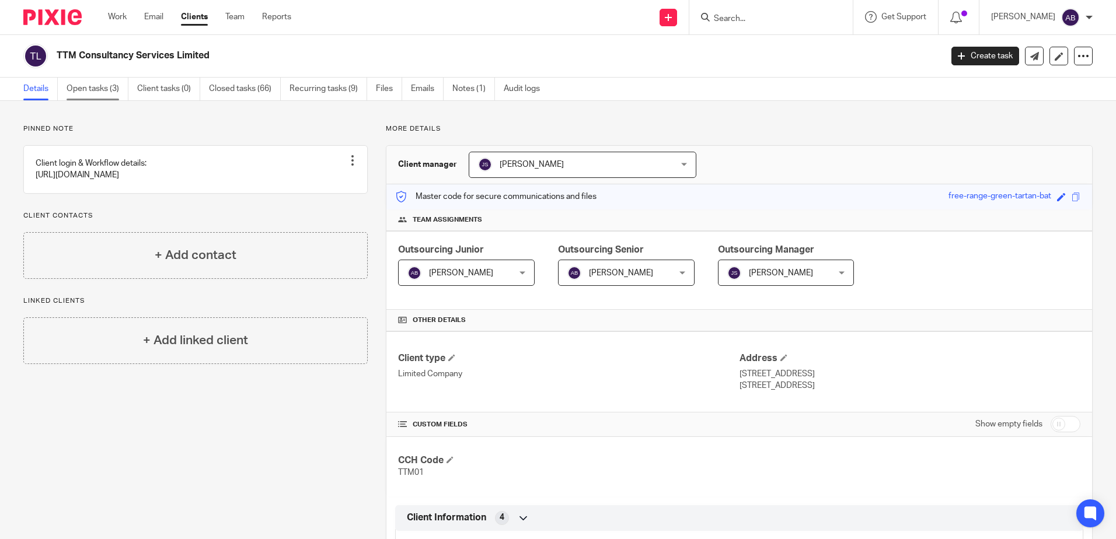
click at [125, 88] on link "Open tasks (3)" at bounding box center [98, 89] width 62 height 23
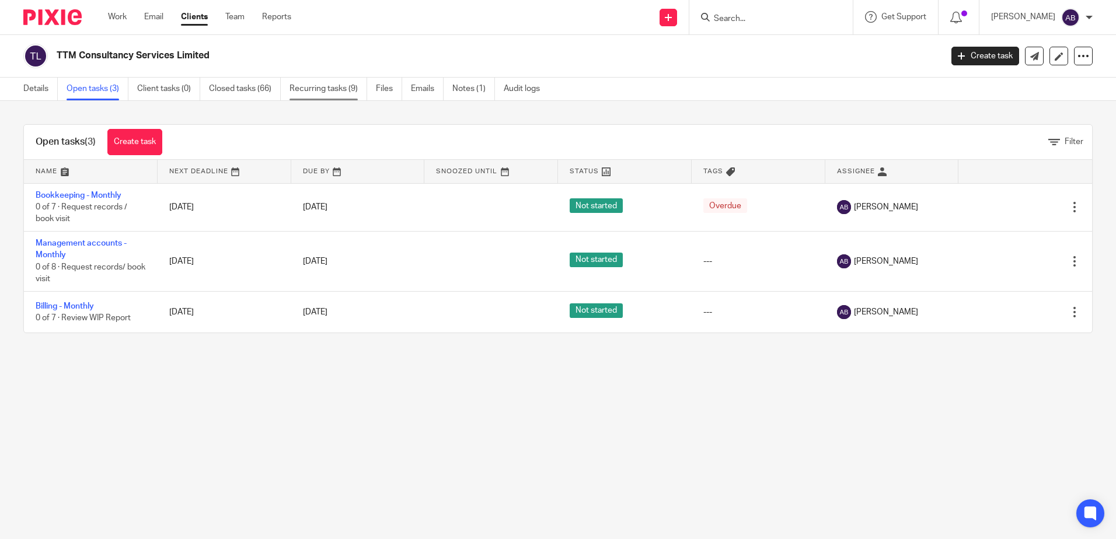
click at [304, 84] on link "Recurring tasks (9)" at bounding box center [328, 89] width 78 height 23
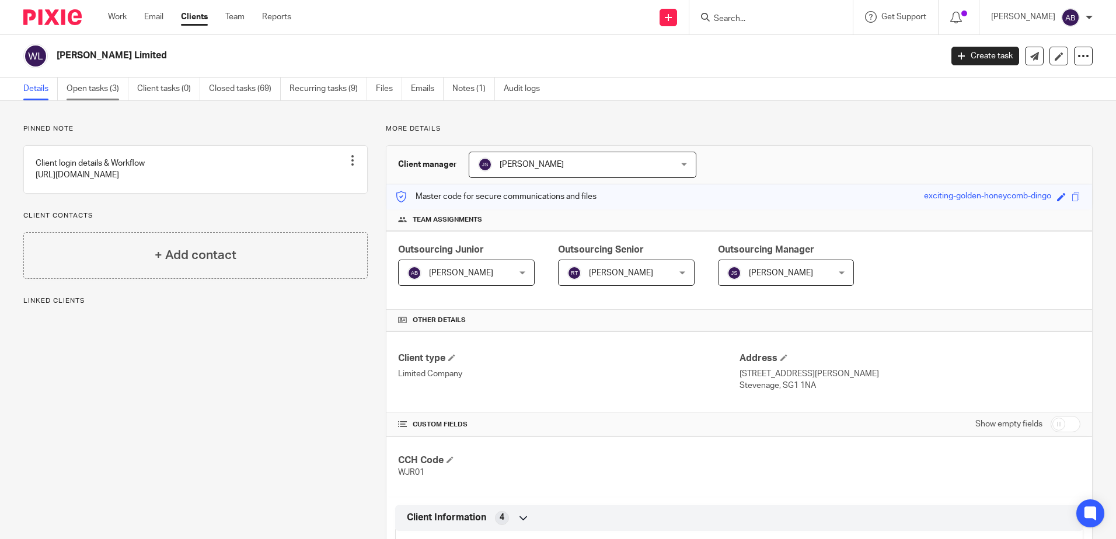
click at [114, 92] on link "Open tasks (3)" at bounding box center [98, 89] width 62 height 23
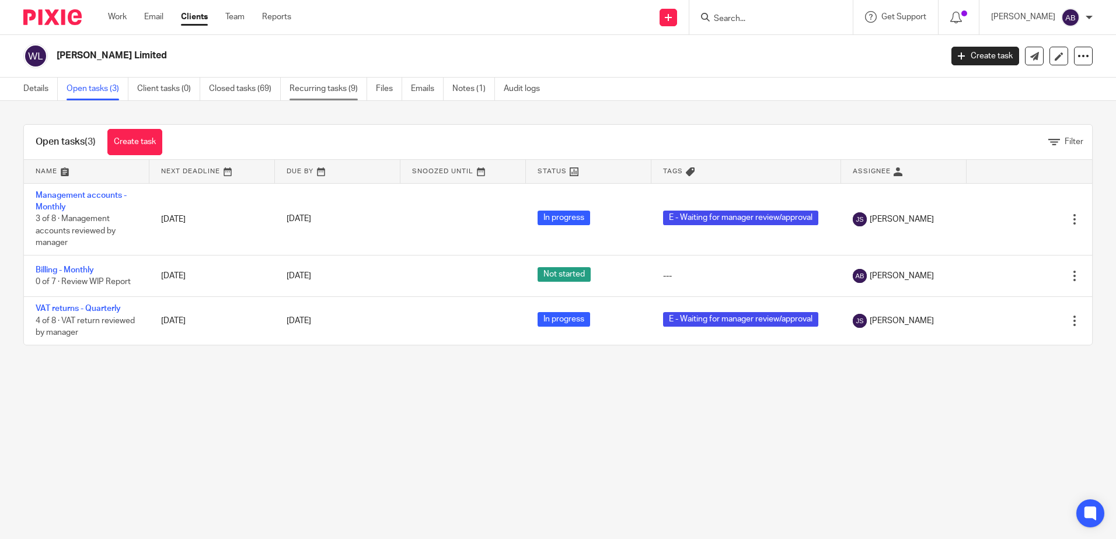
click at [326, 82] on link "Recurring tasks (9)" at bounding box center [328, 89] width 78 height 23
